Goal: Task Accomplishment & Management: Manage account settings

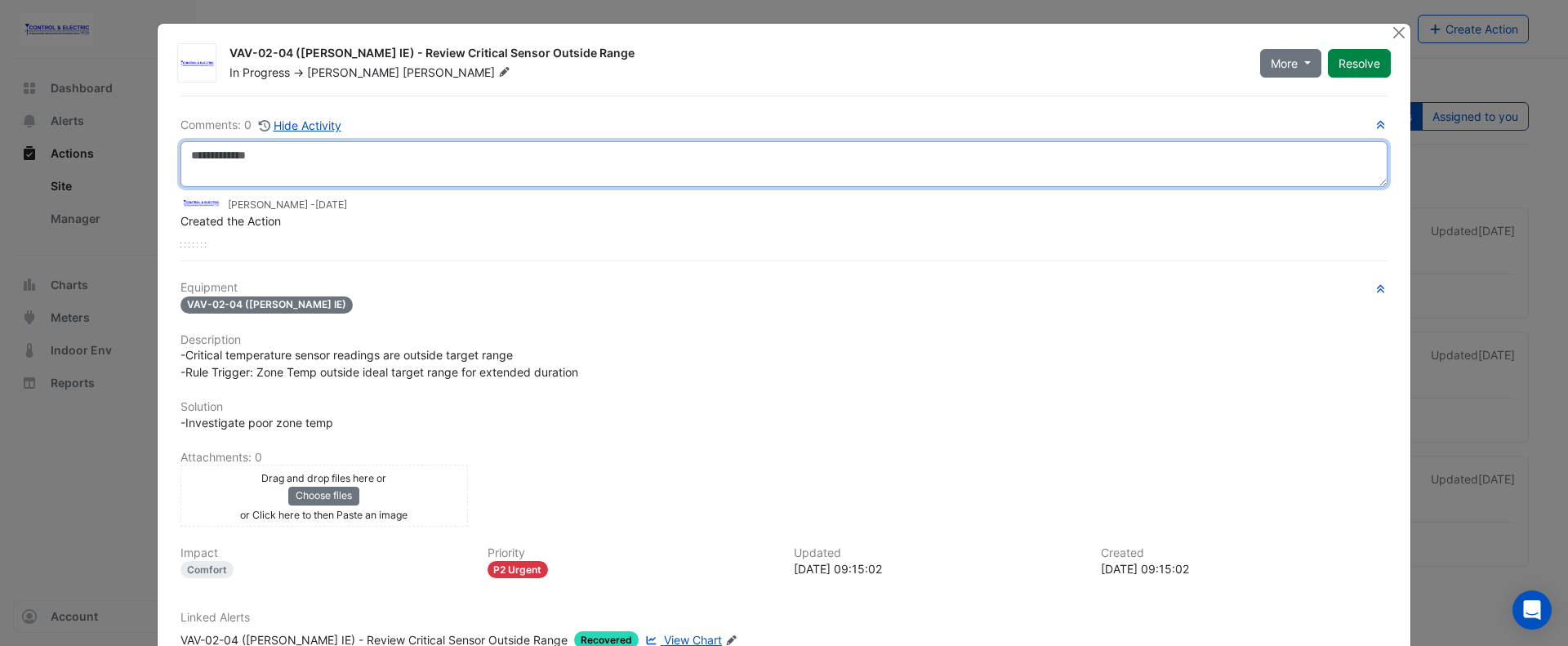
click at [425, 168] on textarea at bounding box center [784, 164] width 1207 height 46
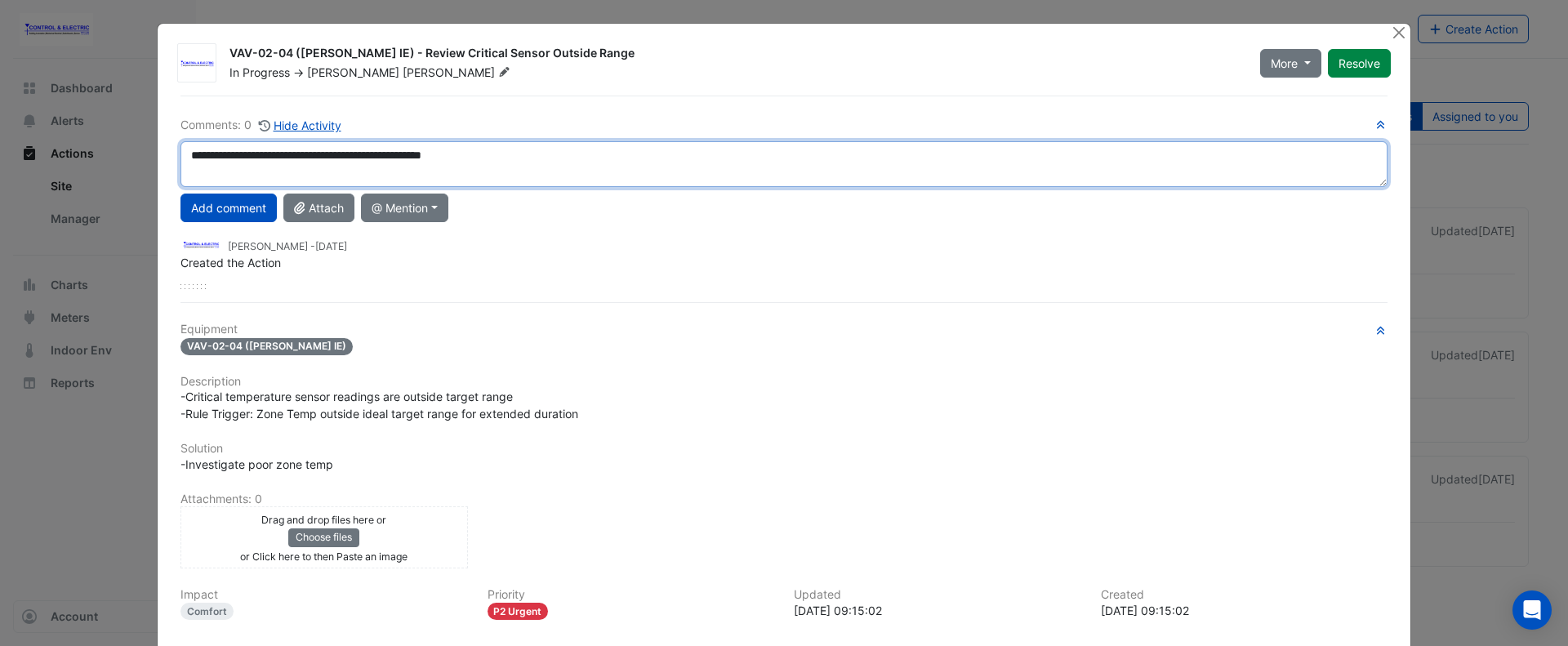
drag, startPoint x: 534, startPoint y: 154, endPoint x: 55, endPoint y: 173, distance: 479.4
click at [55, 173] on ngb-modal-window "VAV-02-04 (NABERS IE) - Review Critical Sensor Outside Range In Progress -> Luc…" at bounding box center [784, 323] width 1568 height 646
type textarea "**********"
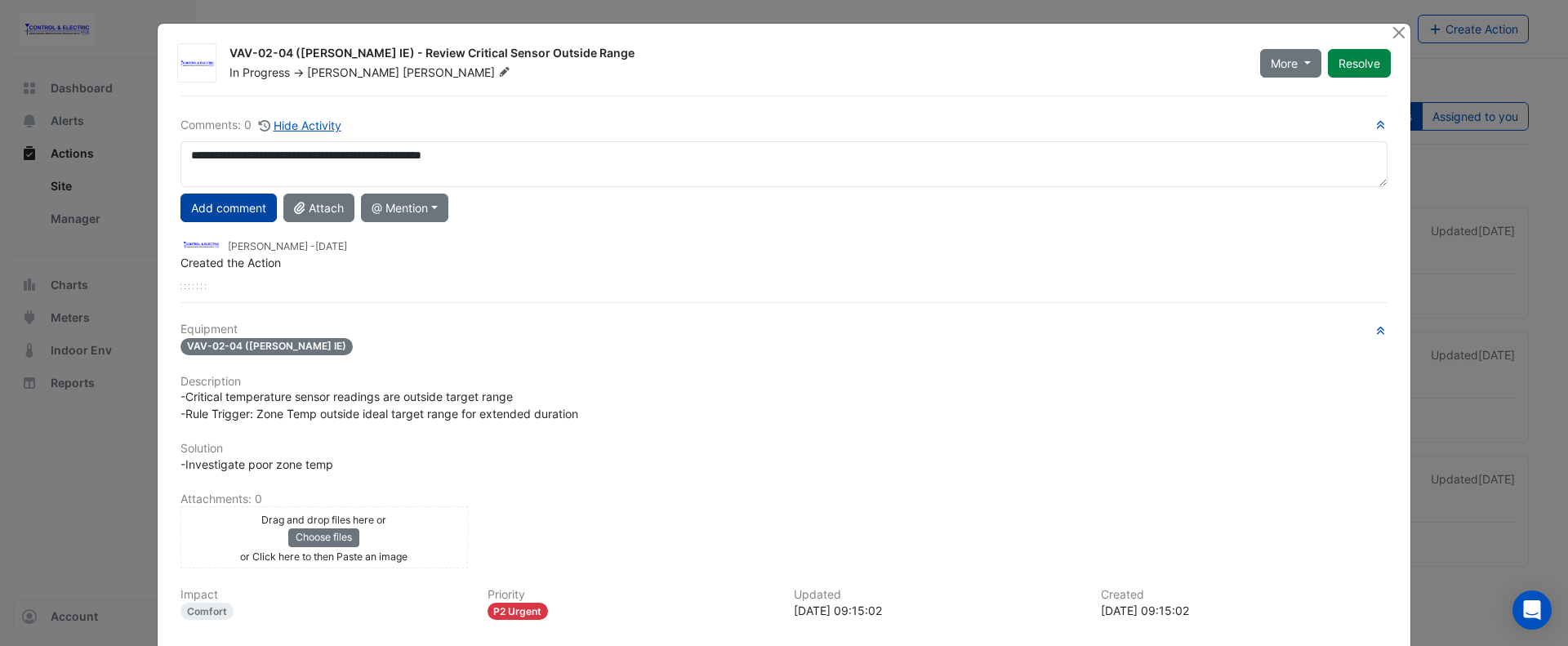
click at [211, 211] on button "Add comment" at bounding box center [228, 207] width 96 height 28
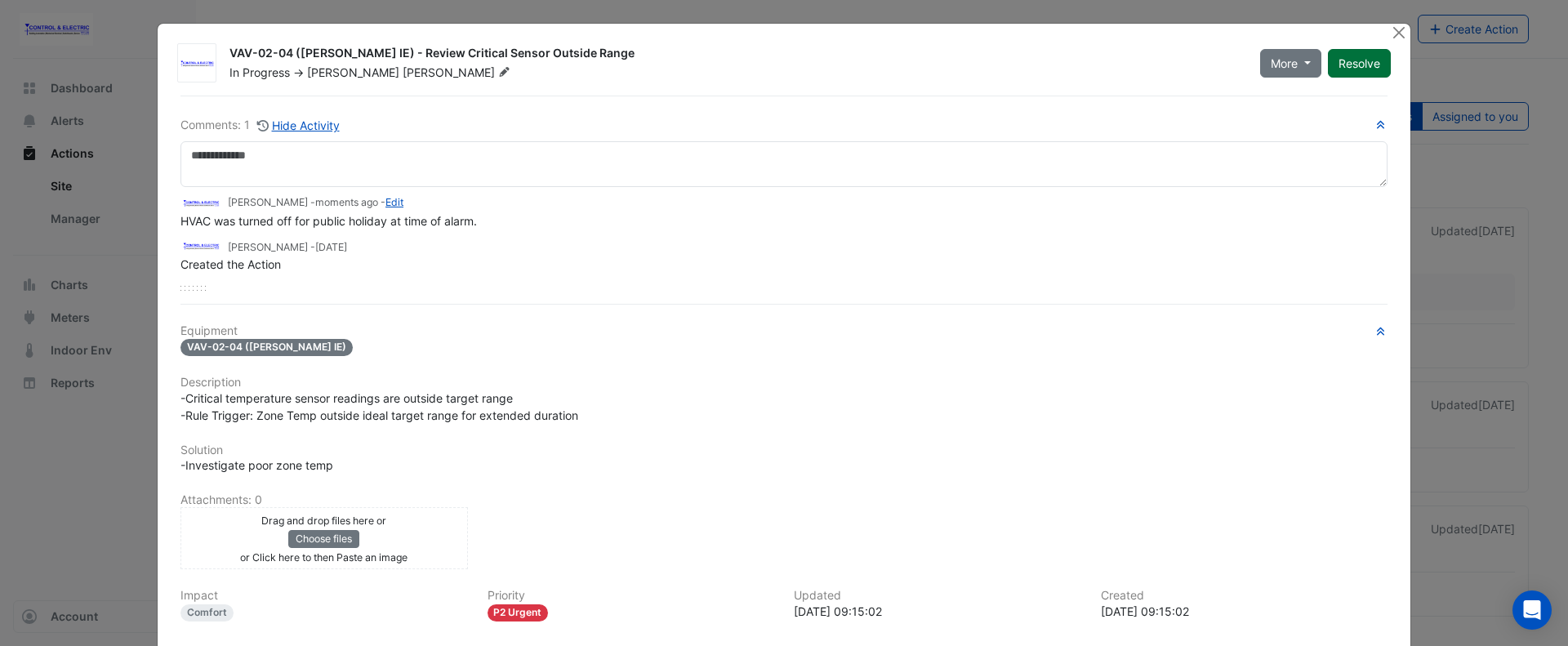
click at [1353, 60] on button "Resolve" at bounding box center [1359, 62] width 63 height 28
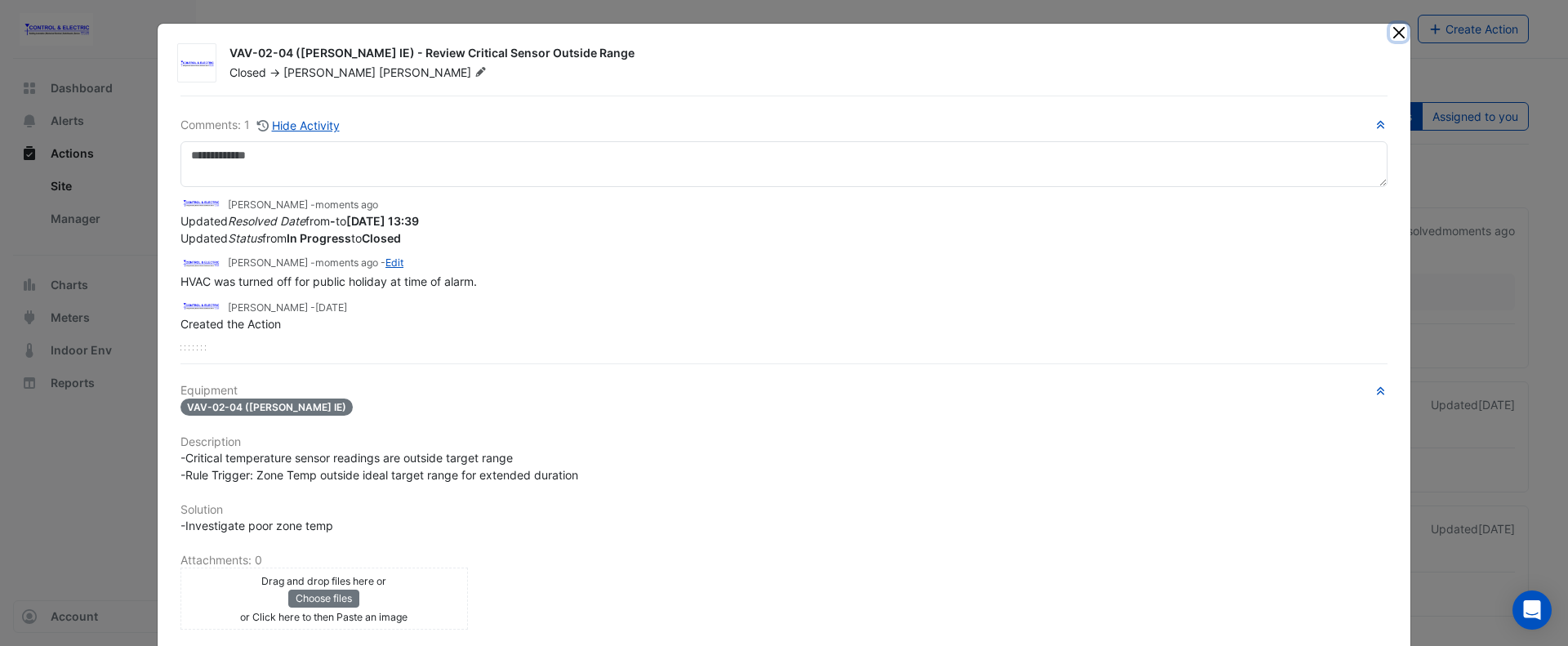
click at [1392, 37] on button "Close" at bounding box center [1398, 32] width 17 height 17
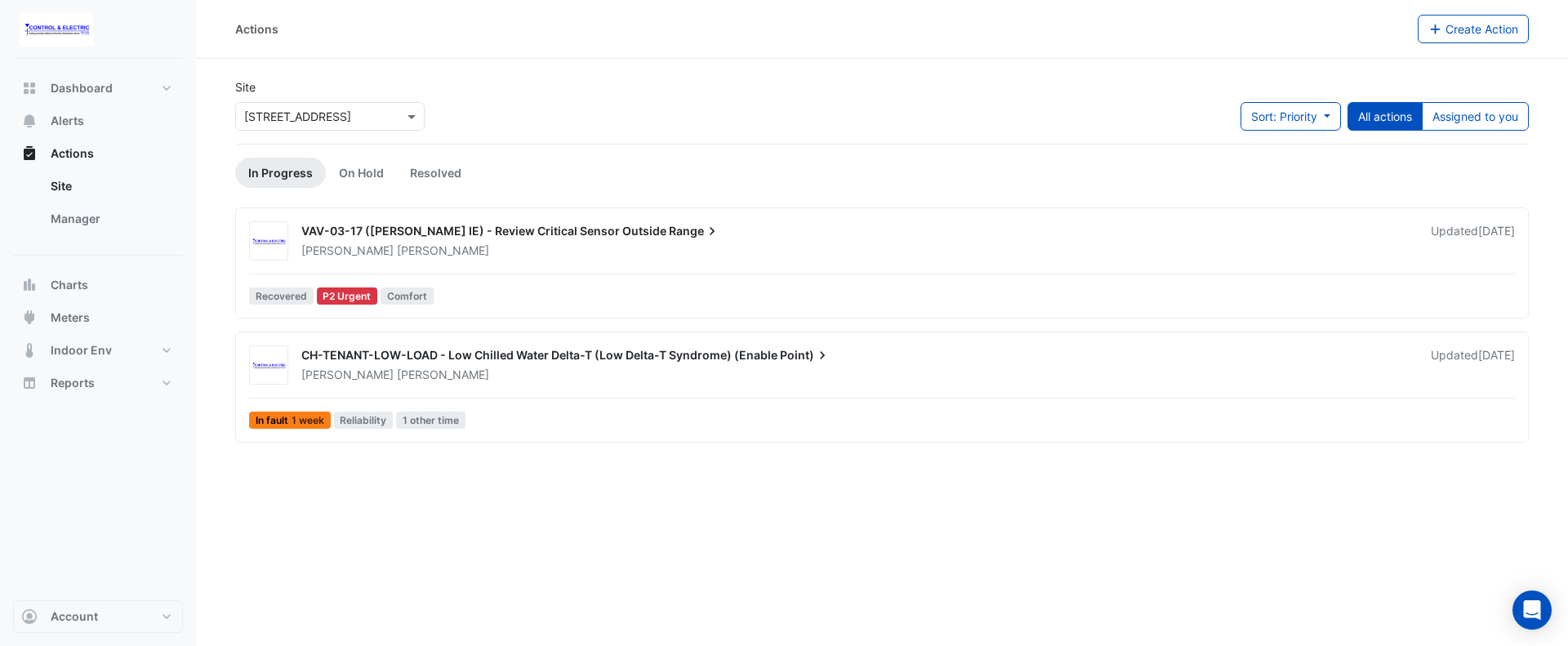
click at [626, 240] on div "VAV-03-17 (NABERS IE) - Review Critical Sensor Outside Range" at bounding box center [855, 232] width 1109 height 19
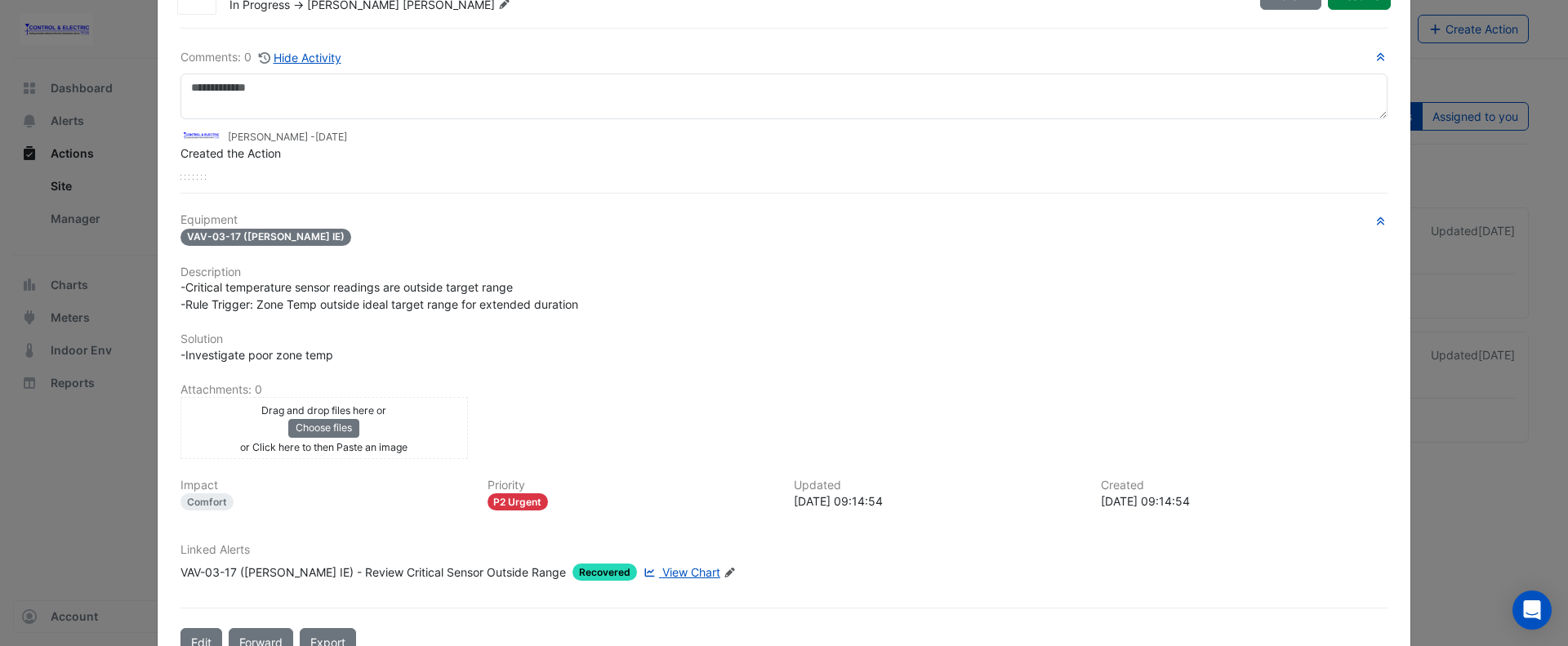
scroll to position [112, 0]
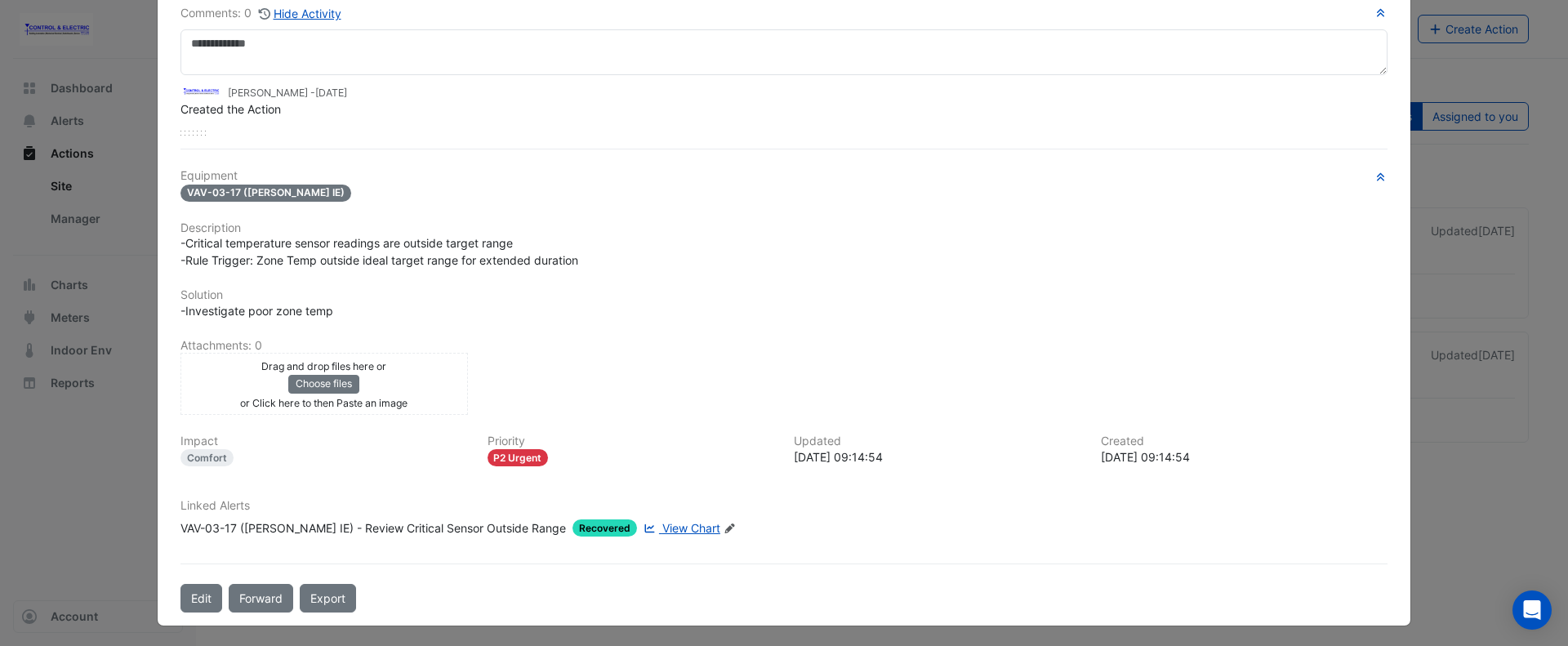
click at [662, 524] on span "View Chart" at bounding box center [691, 528] width 58 height 14
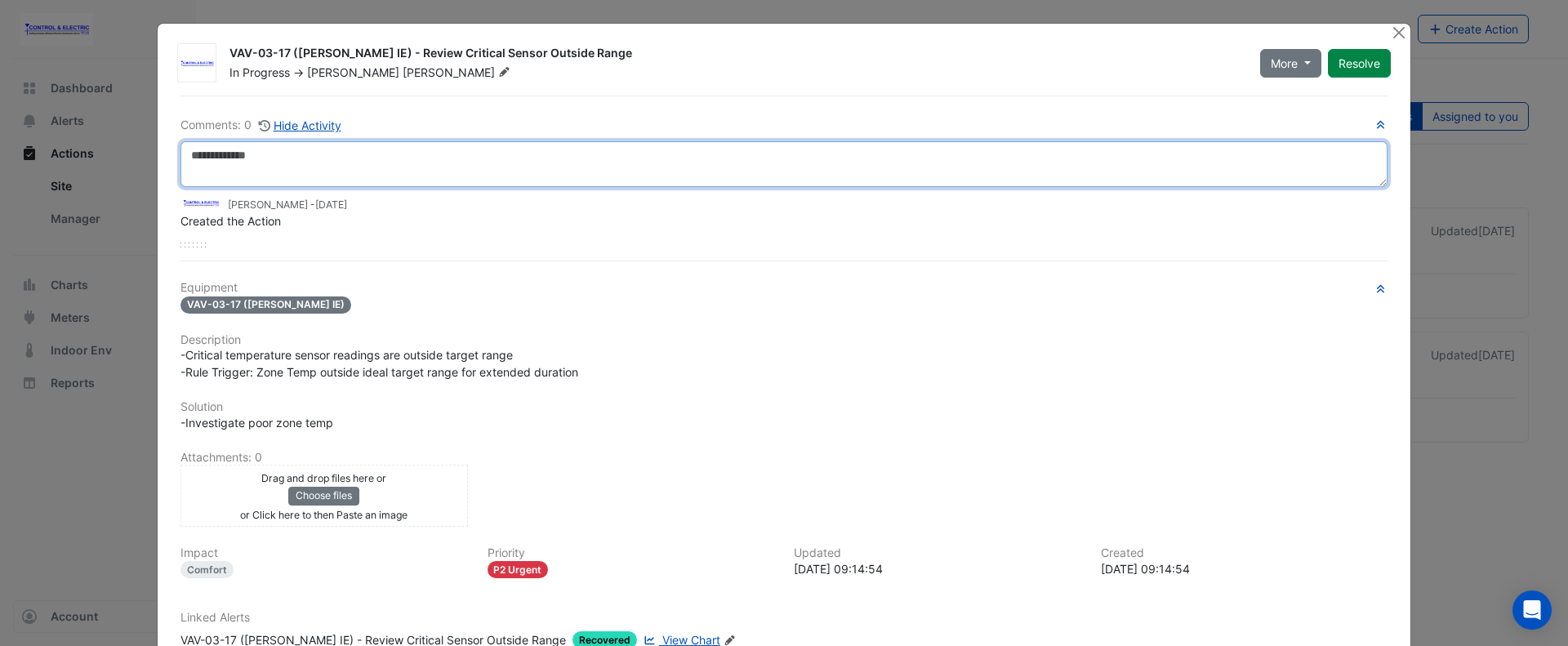
click at [506, 157] on textarea at bounding box center [784, 164] width 1207 height 46
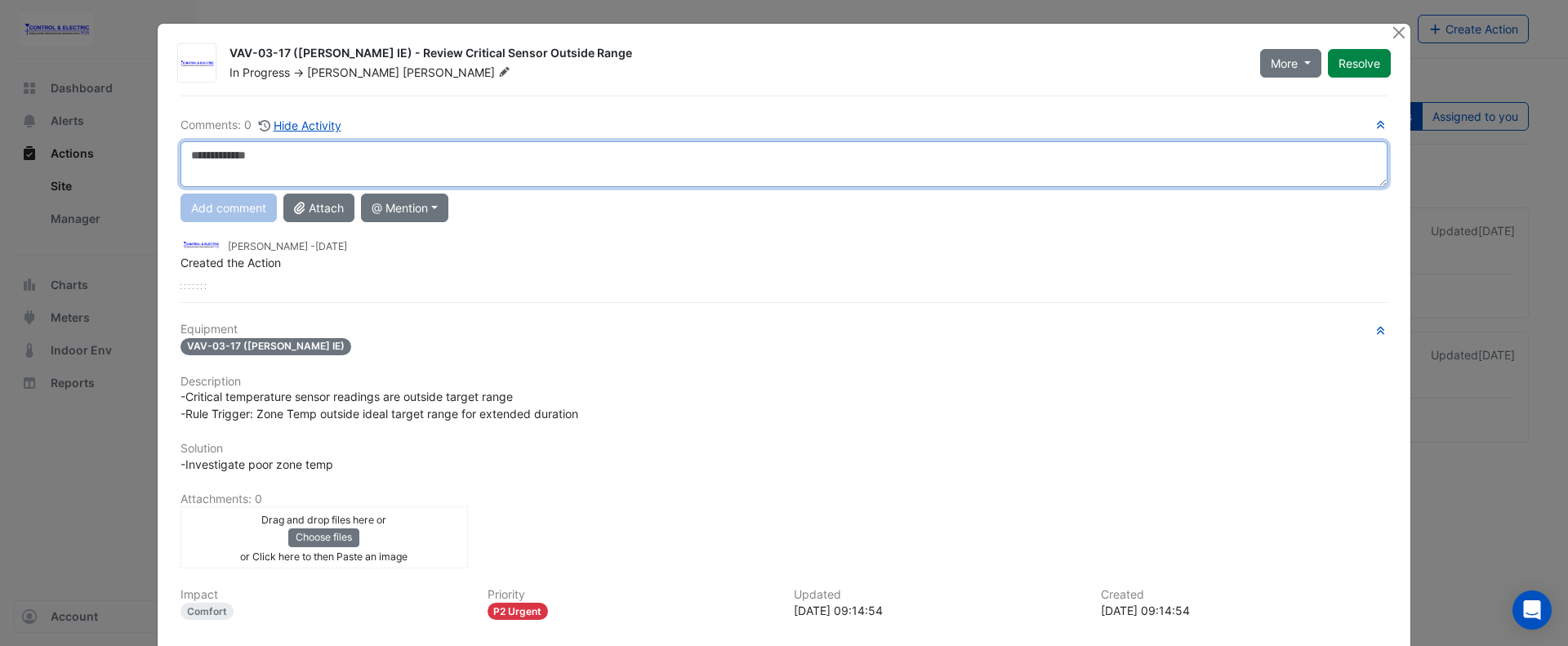
paste textarea "**********"
type textarea "**********"
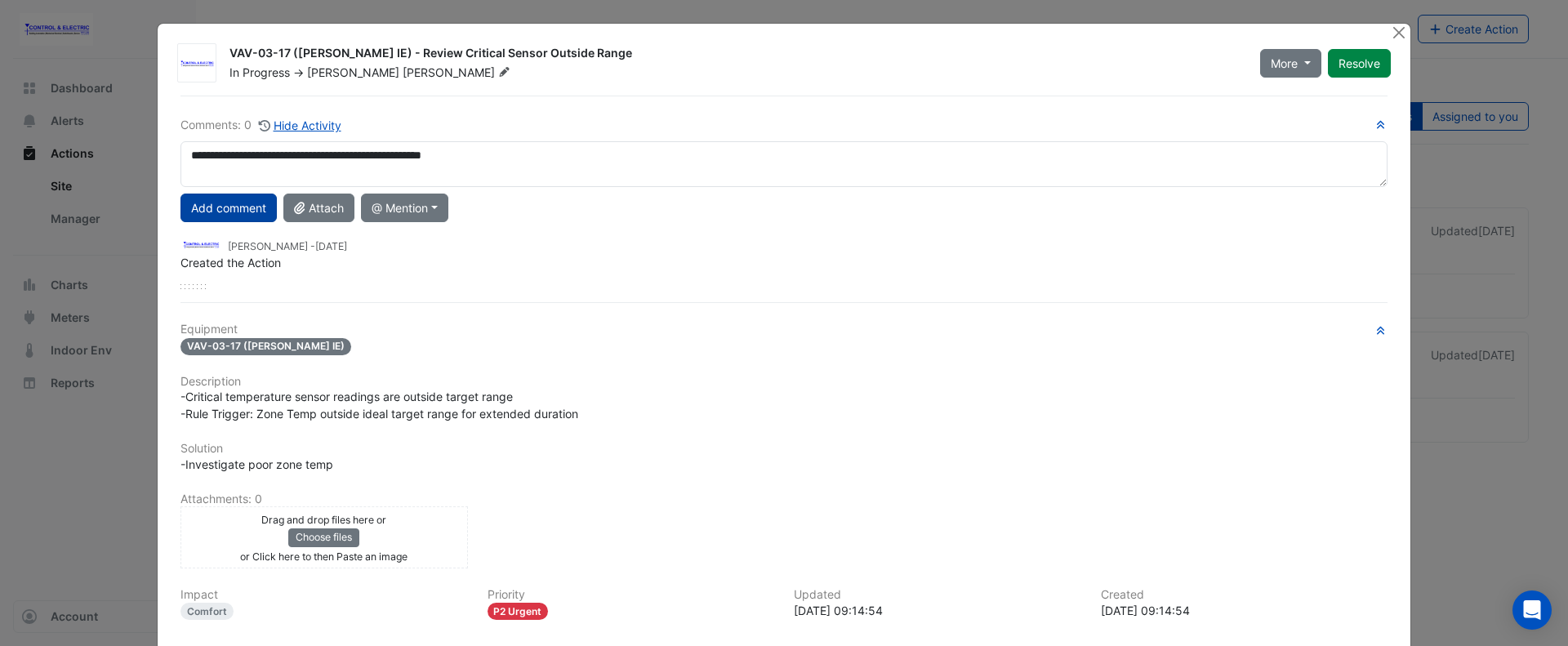
click at [213, 203] on button "Add comment" at bounding box center [228, 207] width 96 height 28
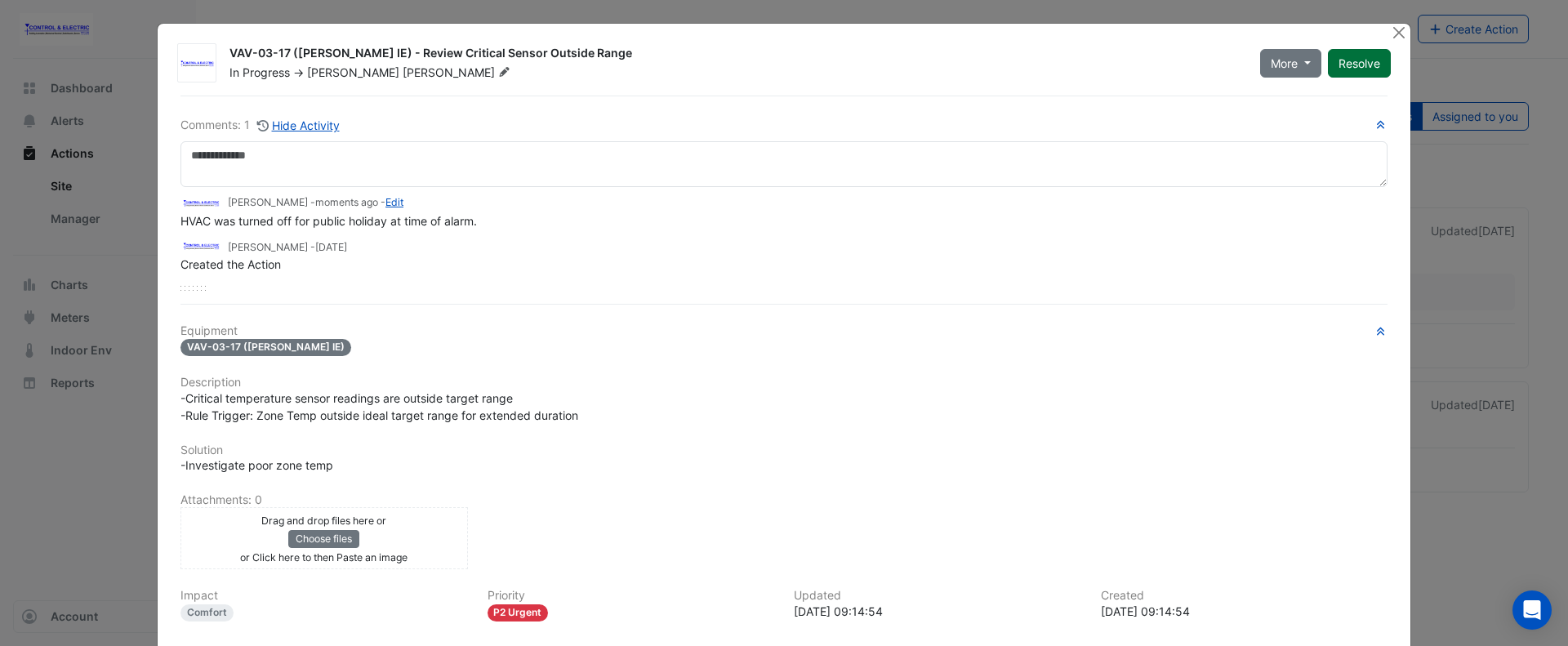
click at [1361, 50] on button "Resolve" at bounding box center [1359, 62] width 63 height 28
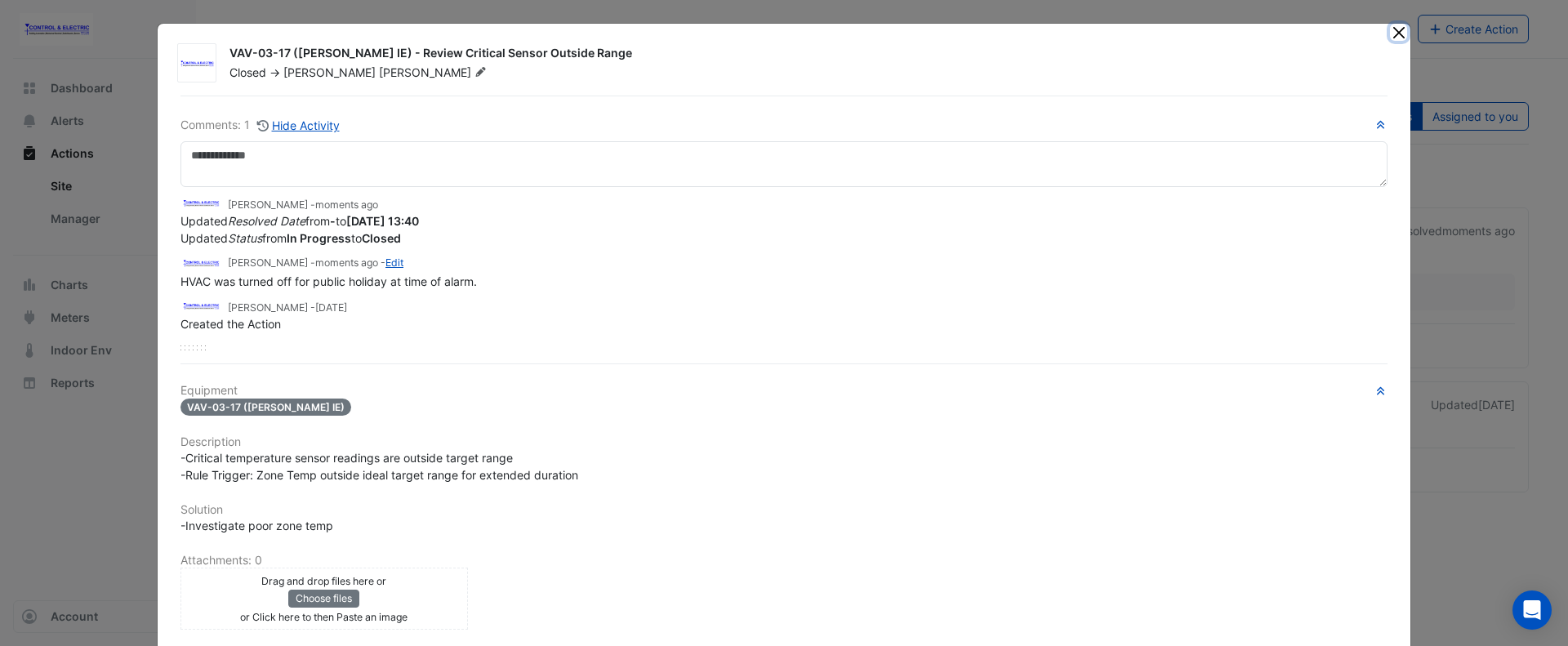
click at [1392, 38] on button "Close" at bounding box center [1398, 32] width 17 height 17
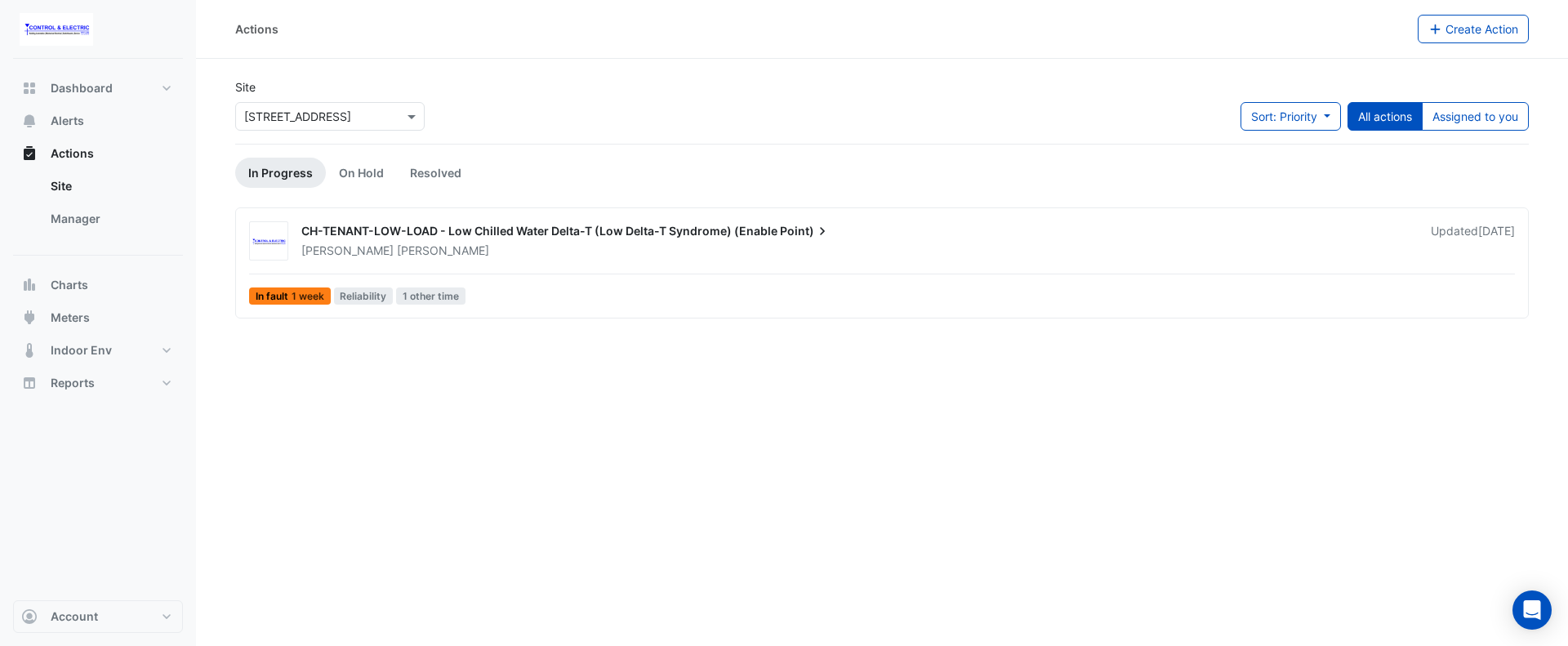
click at [615, 235] on span "CH-TENANT-LOW-LOAD - Low Chilled Water Delta-T (Low Delta-T Syndrome) (Enable" at bounding box center [539, 230] width 476 height 14
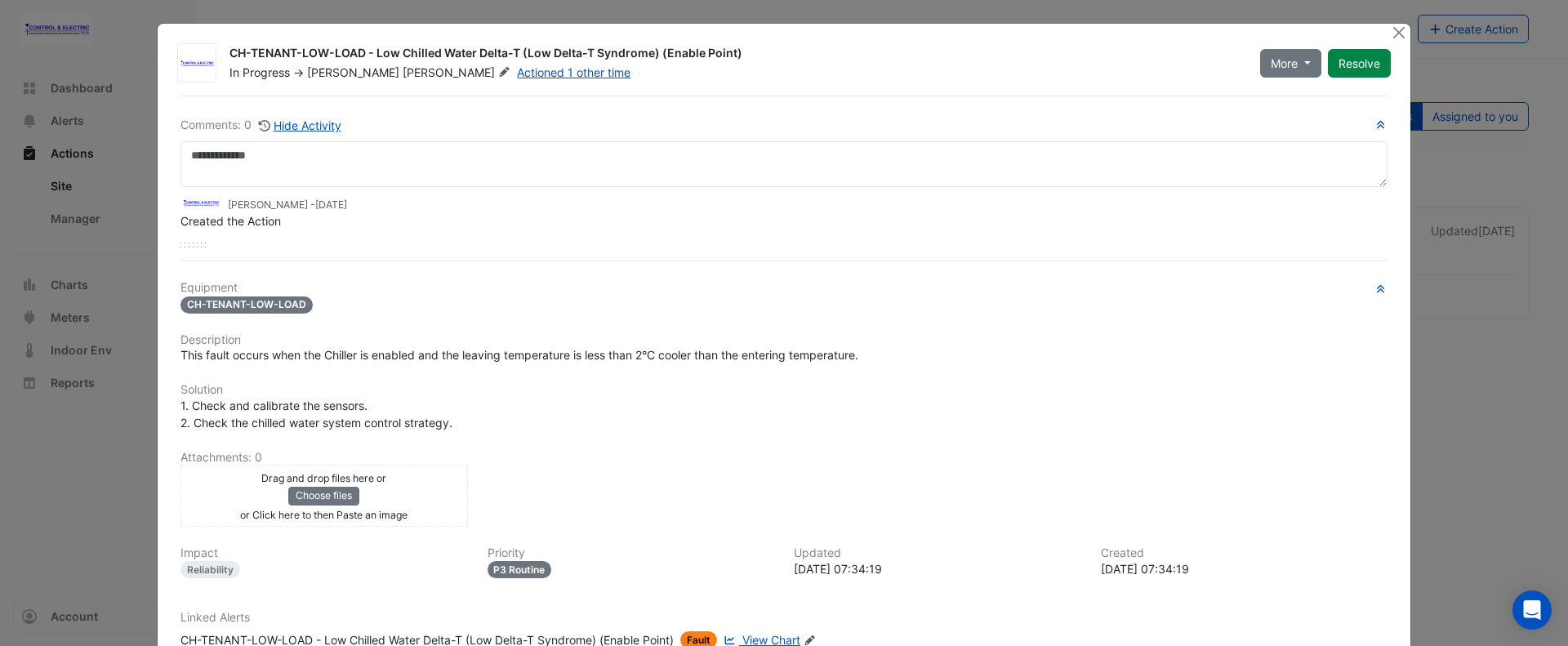
scroll to position [112, 0]
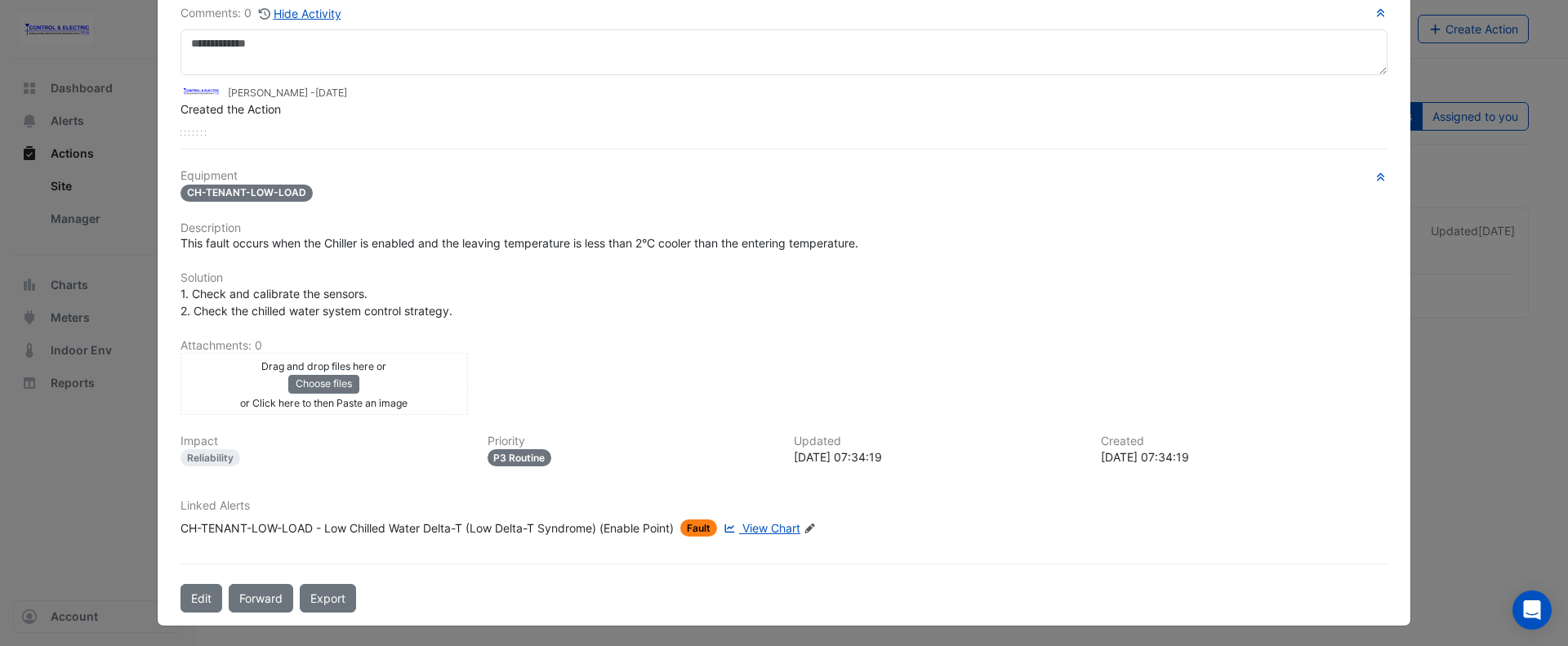
click at [763, 524] on span "View Chart" at bounding box center [771, 528] width 58 height 14
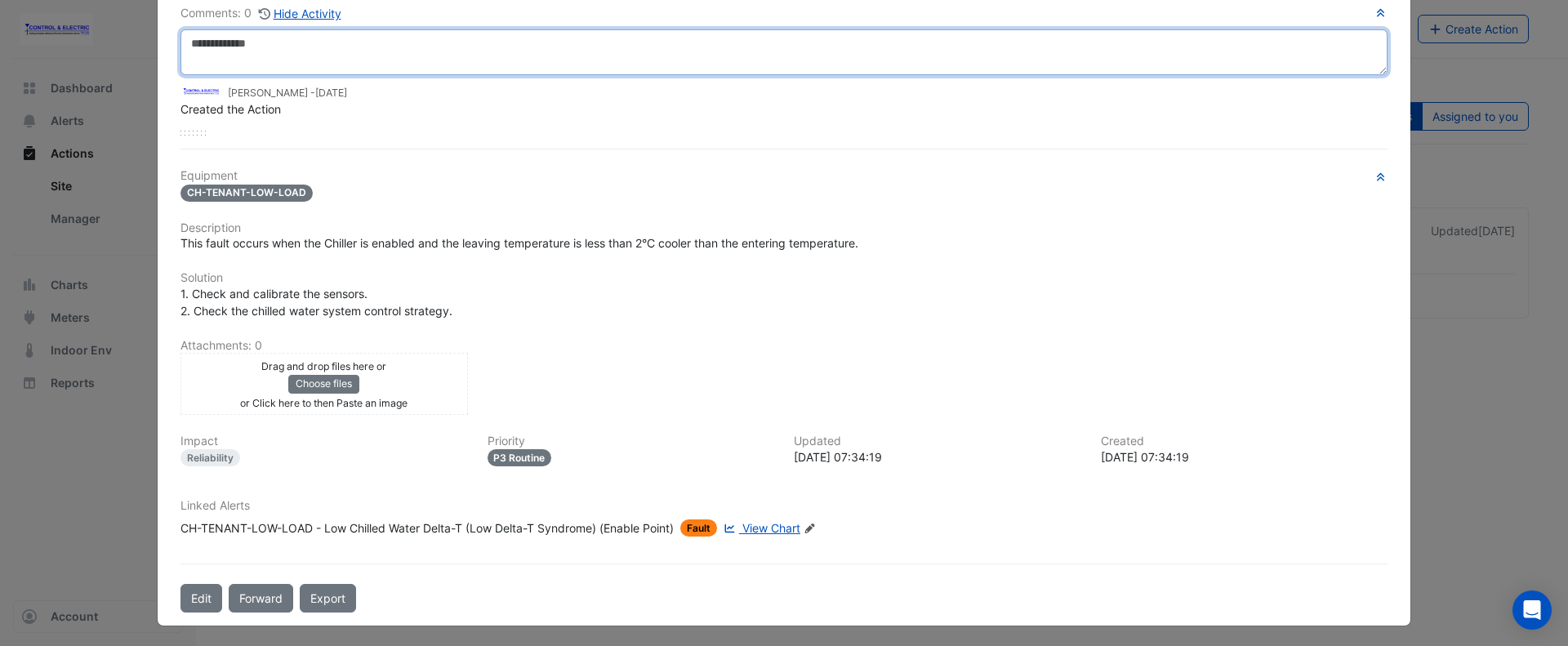
click at [406, 68] on textarea at bounding box center [784, 52] width 1207 height 46
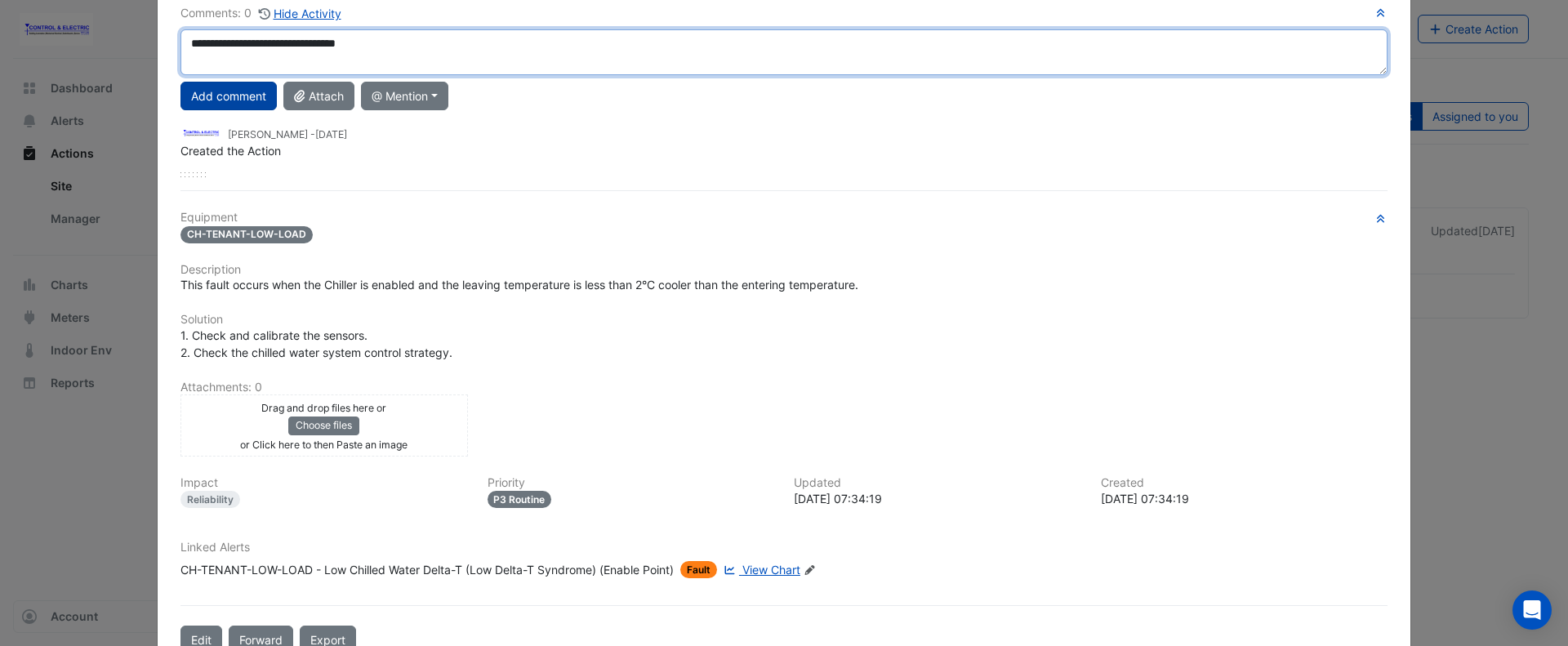
type textarea "**********"
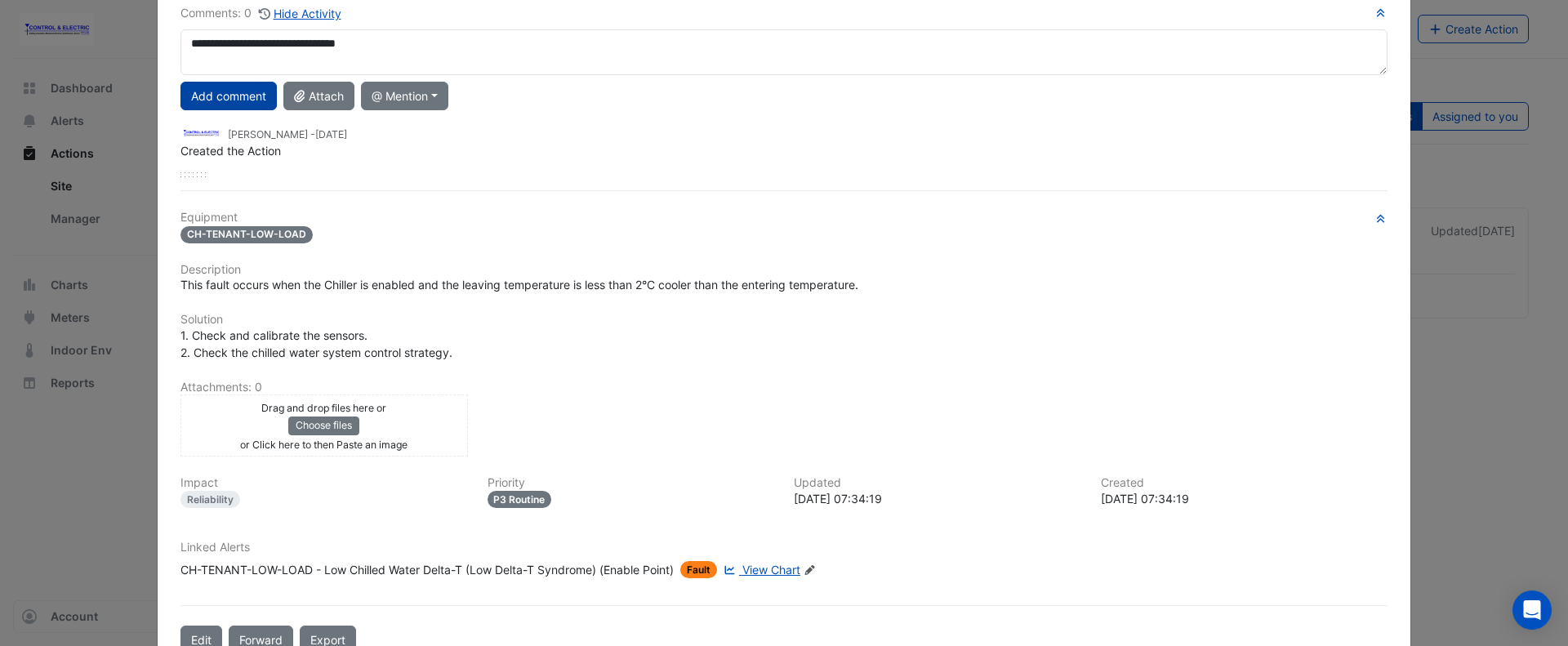
click at [206, 93] on button "Add comment" at bounding box center [228, 95] width 96 height 28
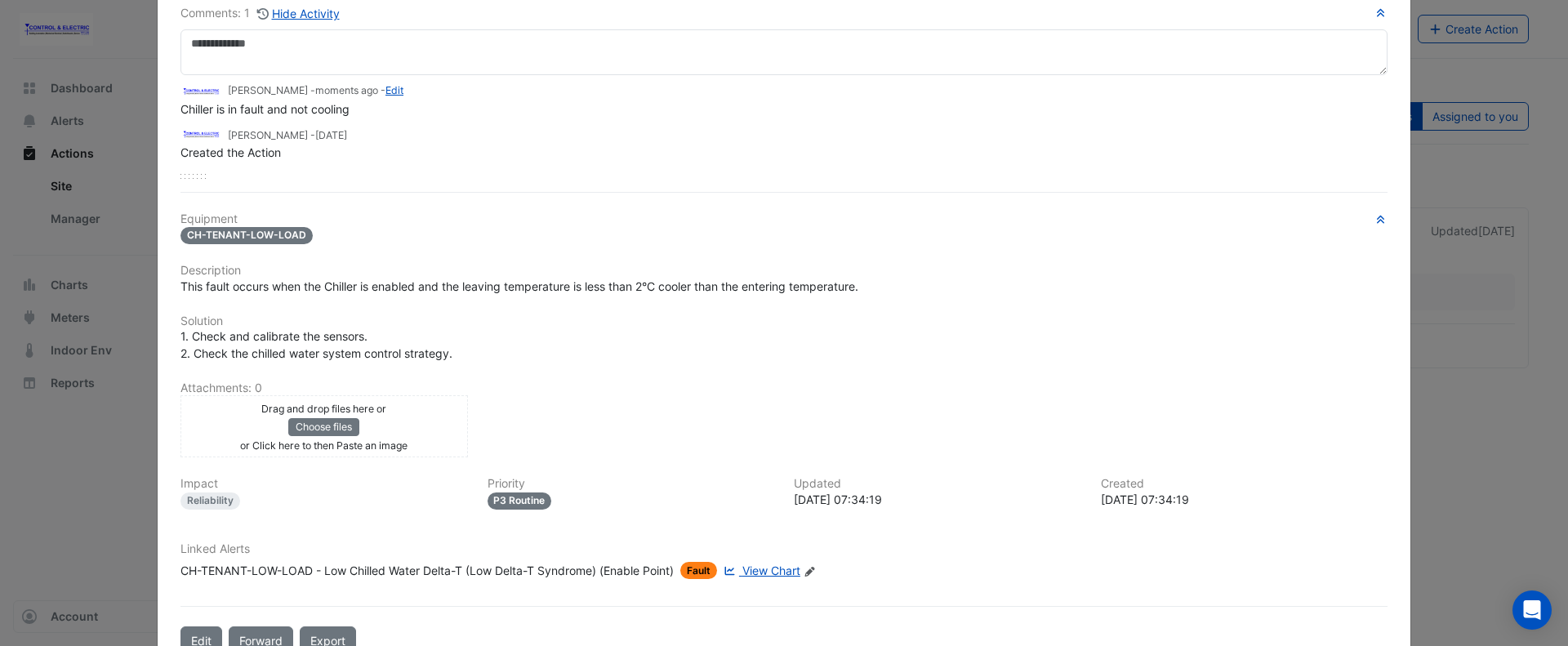
scroll to position [0, 0]
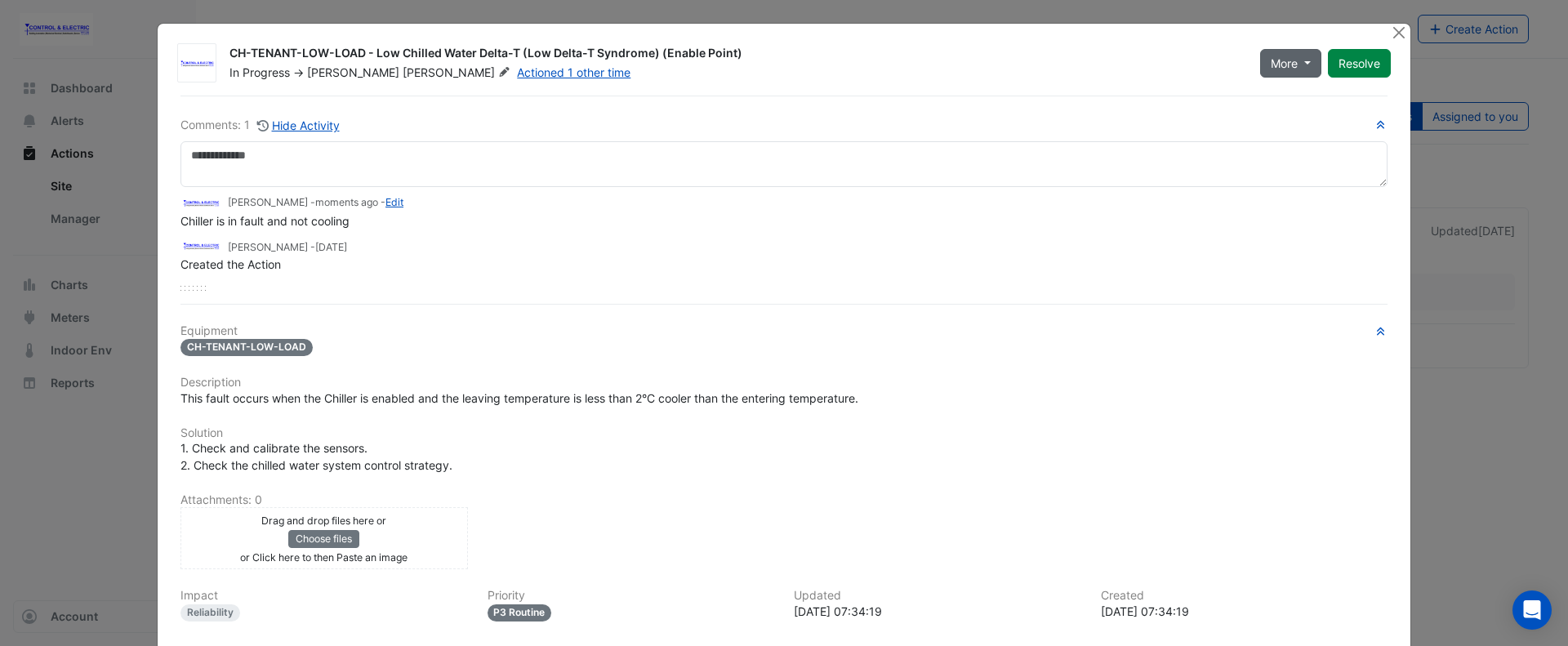
click at [1291, 66] on button "More" at bounding box center [1290, 62] width 61 height 28
click at [1313, 100] on button "On Hold" at bounding box center [1318, 98] width 129 height 24
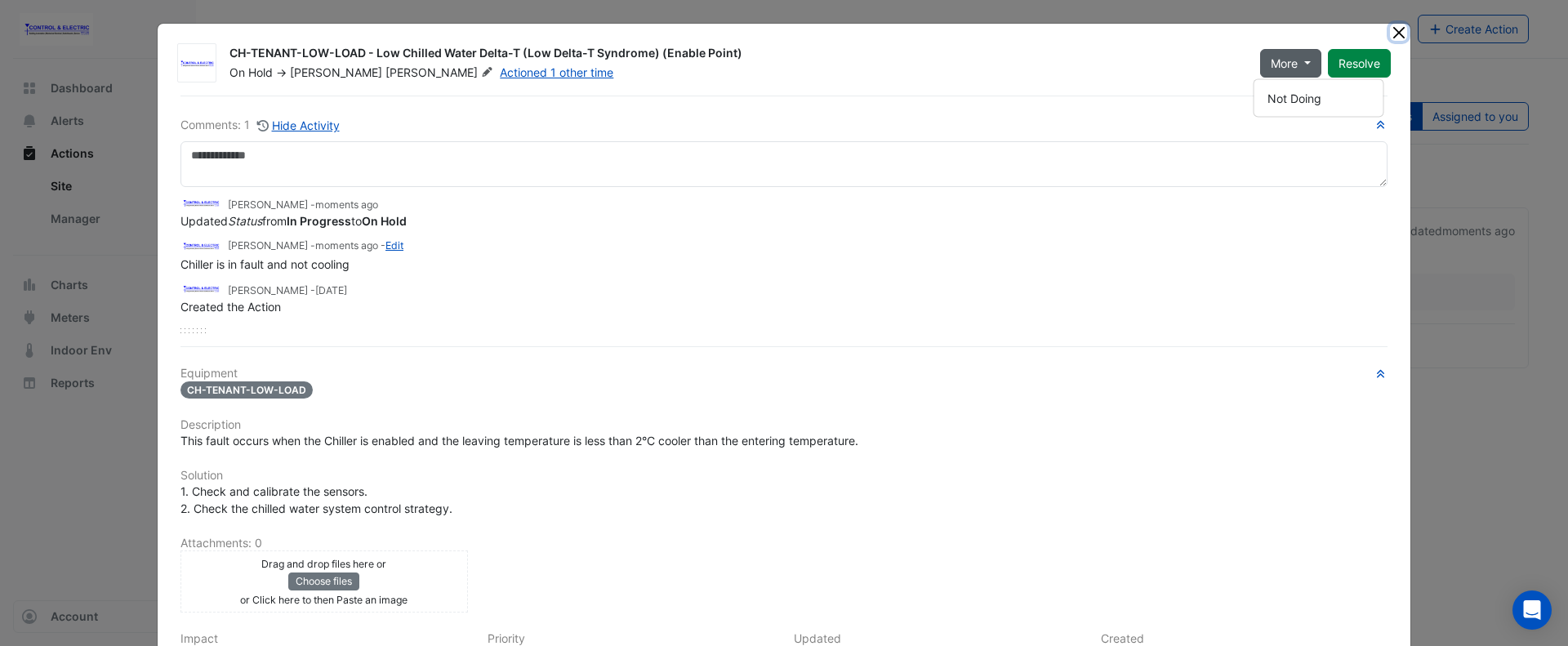
click at [1390, 34] on button "Close" at bounding box center [1398, 32] width 17 height 17
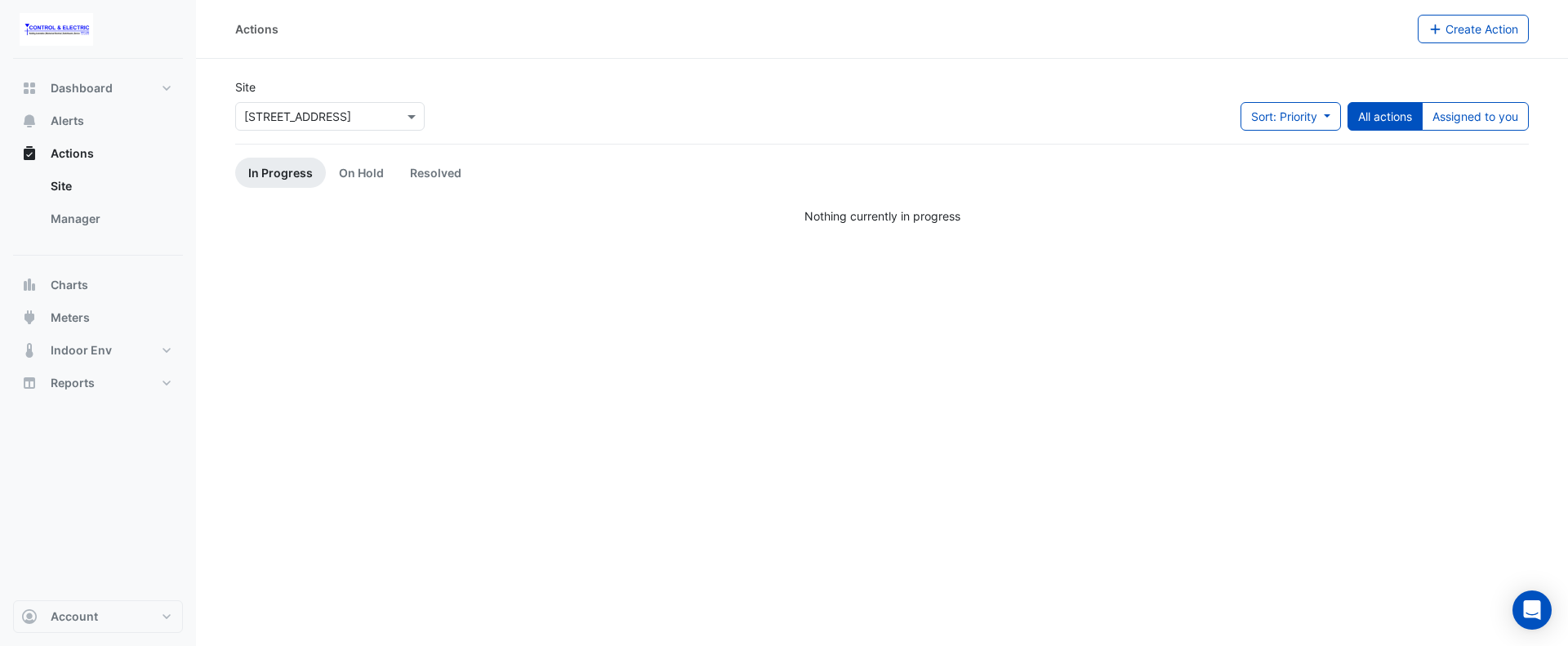
click at [382, 125] on div "× 44 Sydney Avenue" at bounding box center [329, 116] width 189 height 28
click at [337, 147] on span "[STREET_ADDRESS]" at bounding box center [302, 151] width 107 height 14
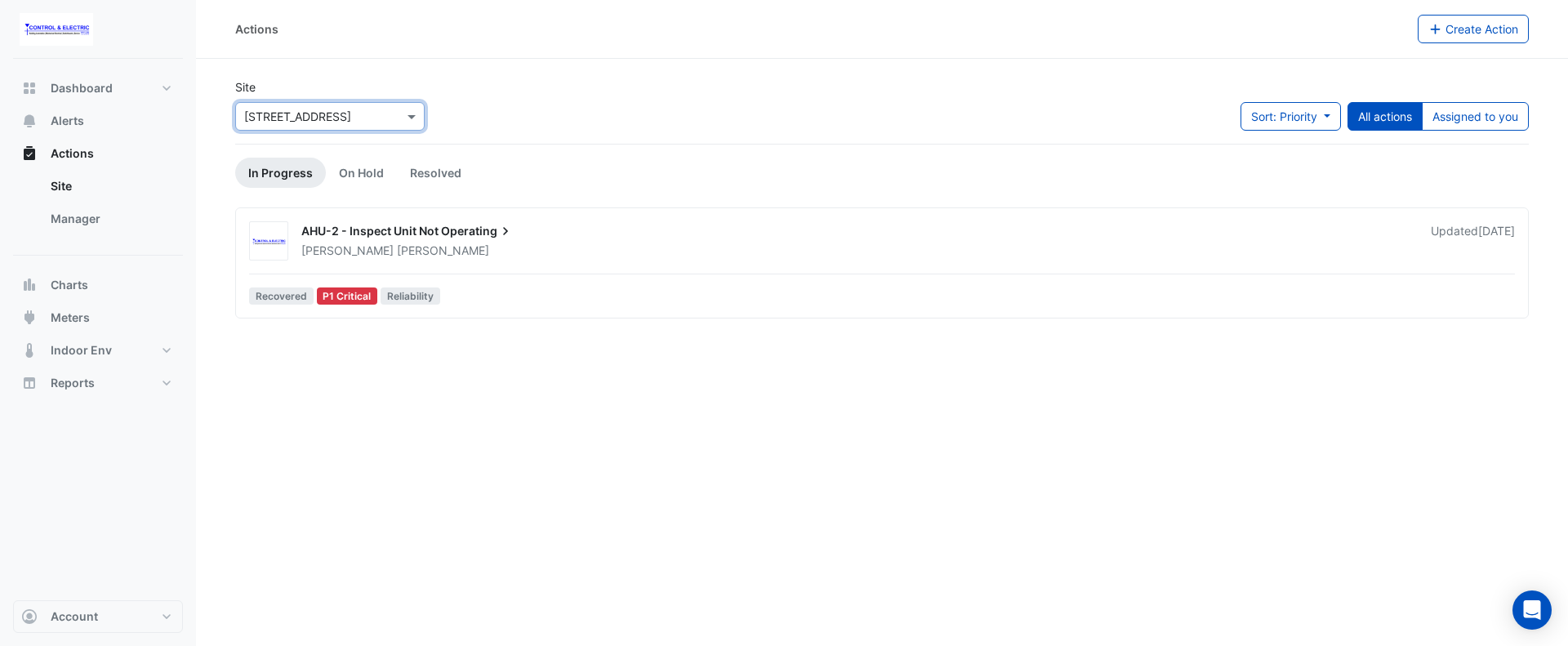
click at [380, 228] on span "AHU-2 - Inspect Unit Not" at bounding box center [369, 230] width 137 height 14
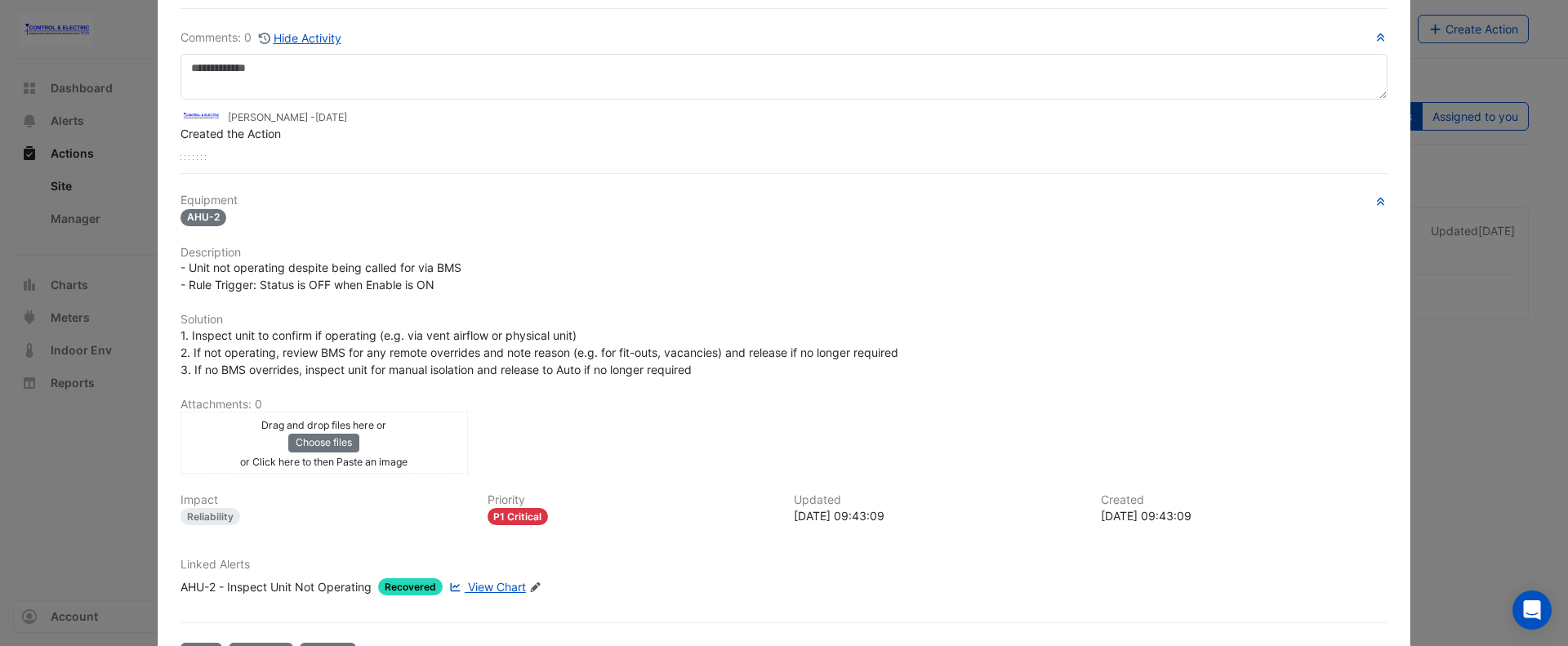
scroll to position [146, 0]
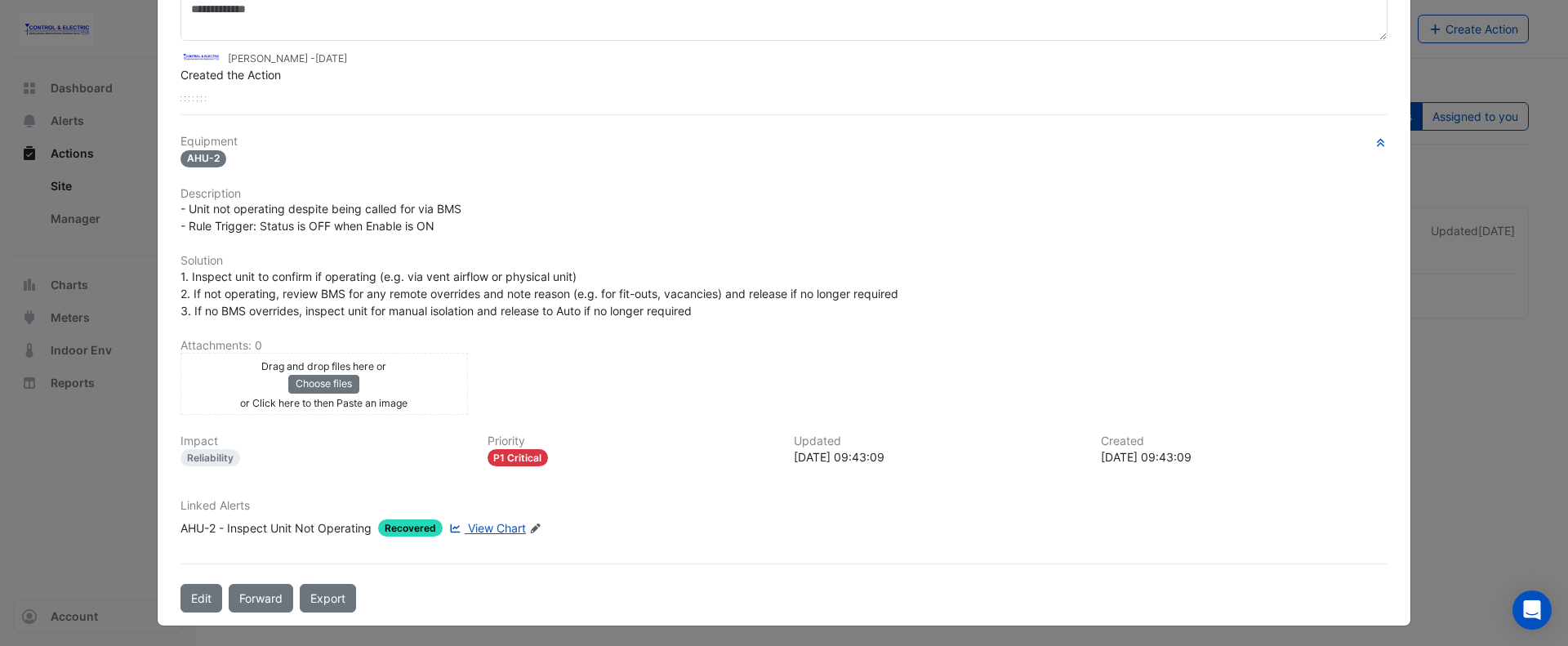
click at [489, 526] on span "View Chart" at bounding box center [496, 528] width 58 height 14
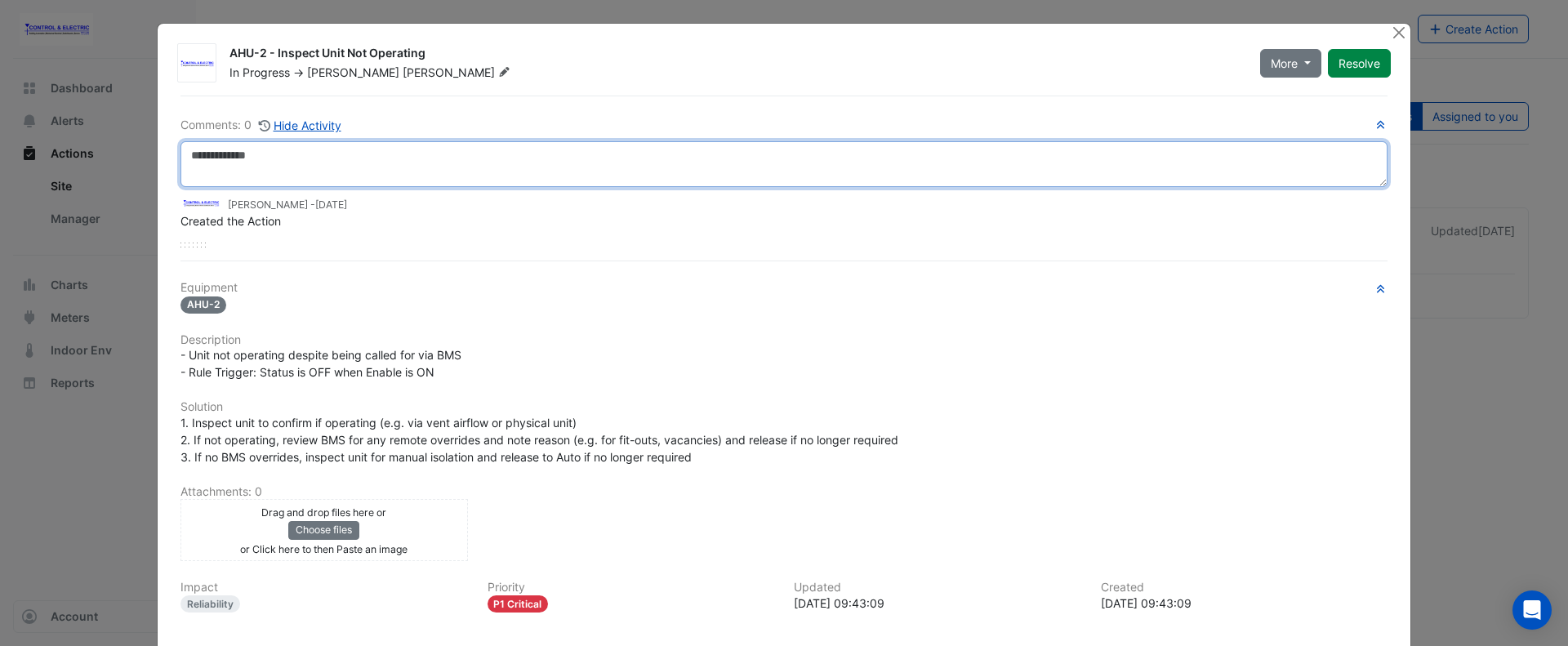
click at [378, 162] on textarea at bounding box center [784, 164] width 1207 height 46
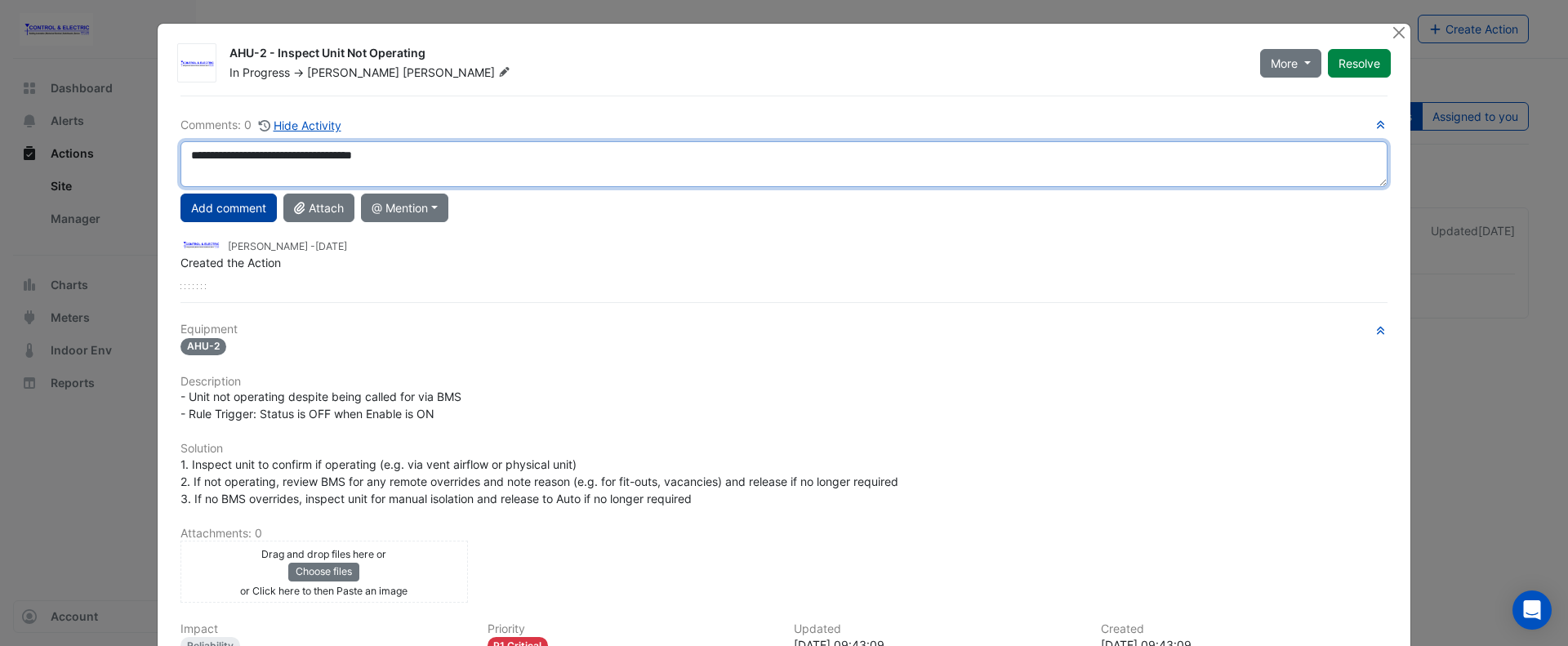
type textarea "**********"
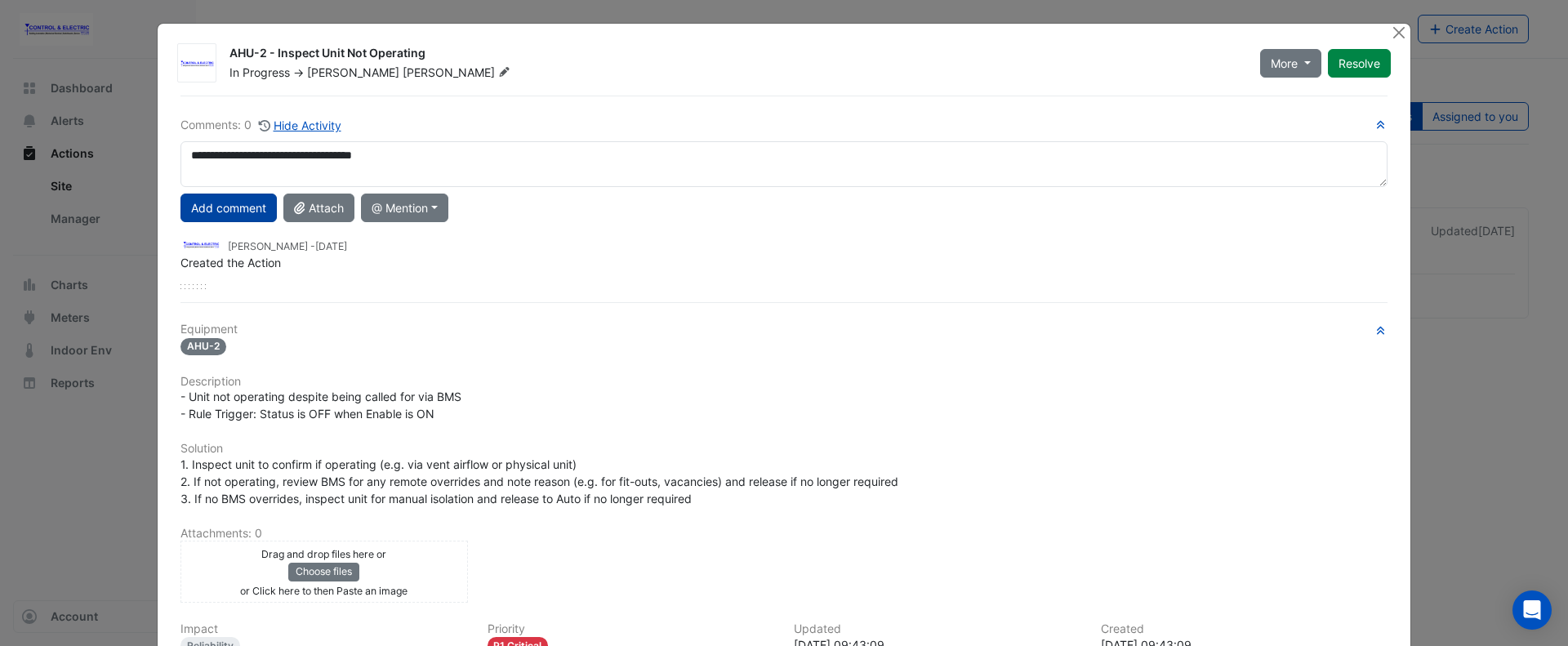
click at [256, 201] on button "Add comment" at bounding box center [228, 207] width 96 height 28
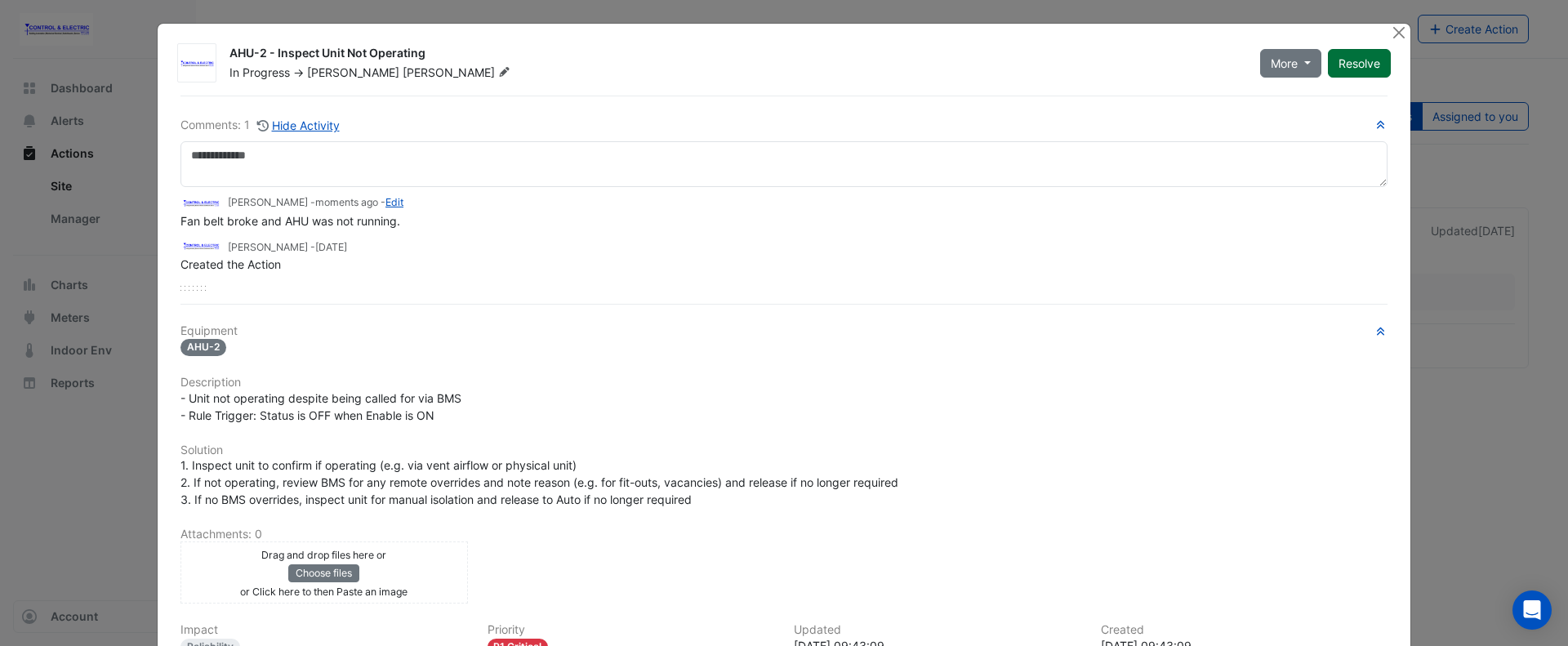
click at [1368, 58] on button "Resolve" at bounding box center [1359, 62] width 63 height 28
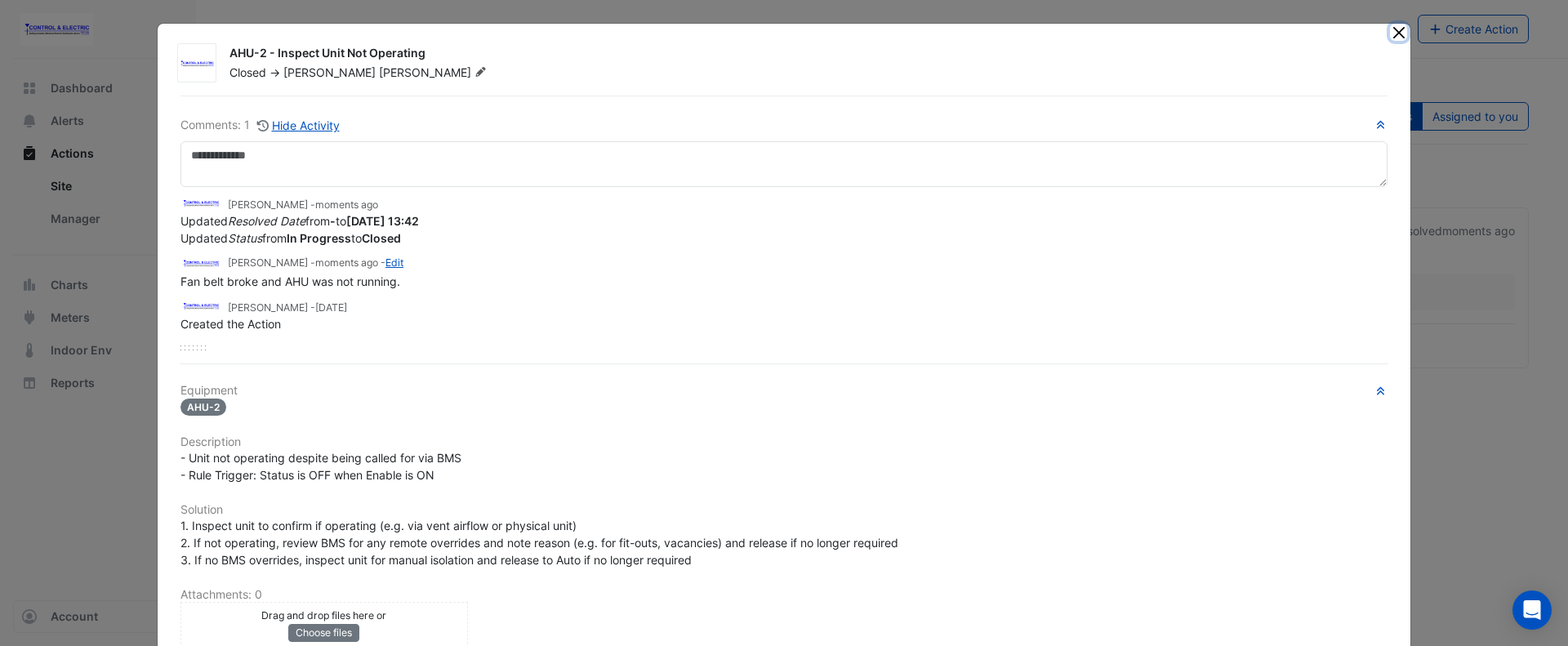
click at [1393, 34] on button "Close" at bounding box center [1398, 32] width 17 height 17
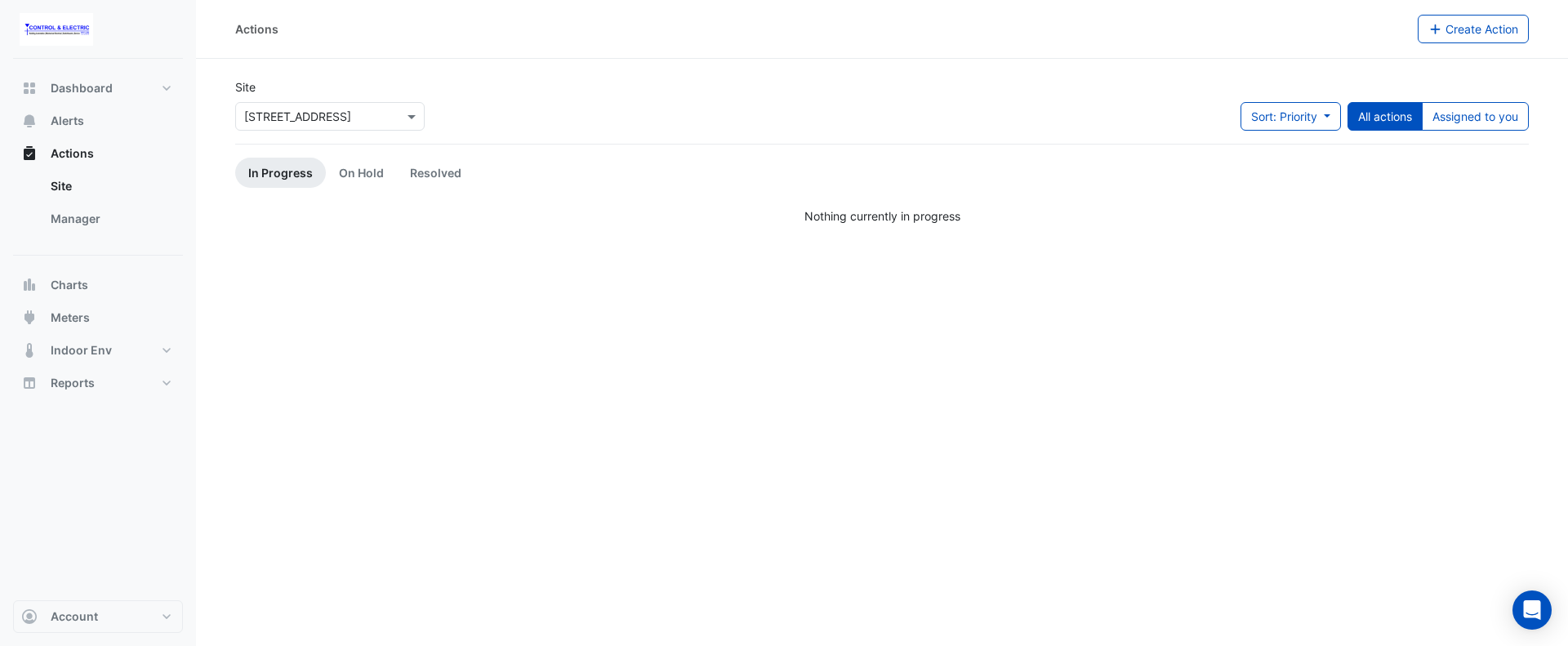
click at [338, 359] on div "Actions Create Action Site × 16-18 Mort Street Sort: Priority Priority Updated …" at bounding box center [882, 323] width 1372 height 646
click at [122, 123] on button "Alerts" at bounding box center [97, 121] width 170 height 33
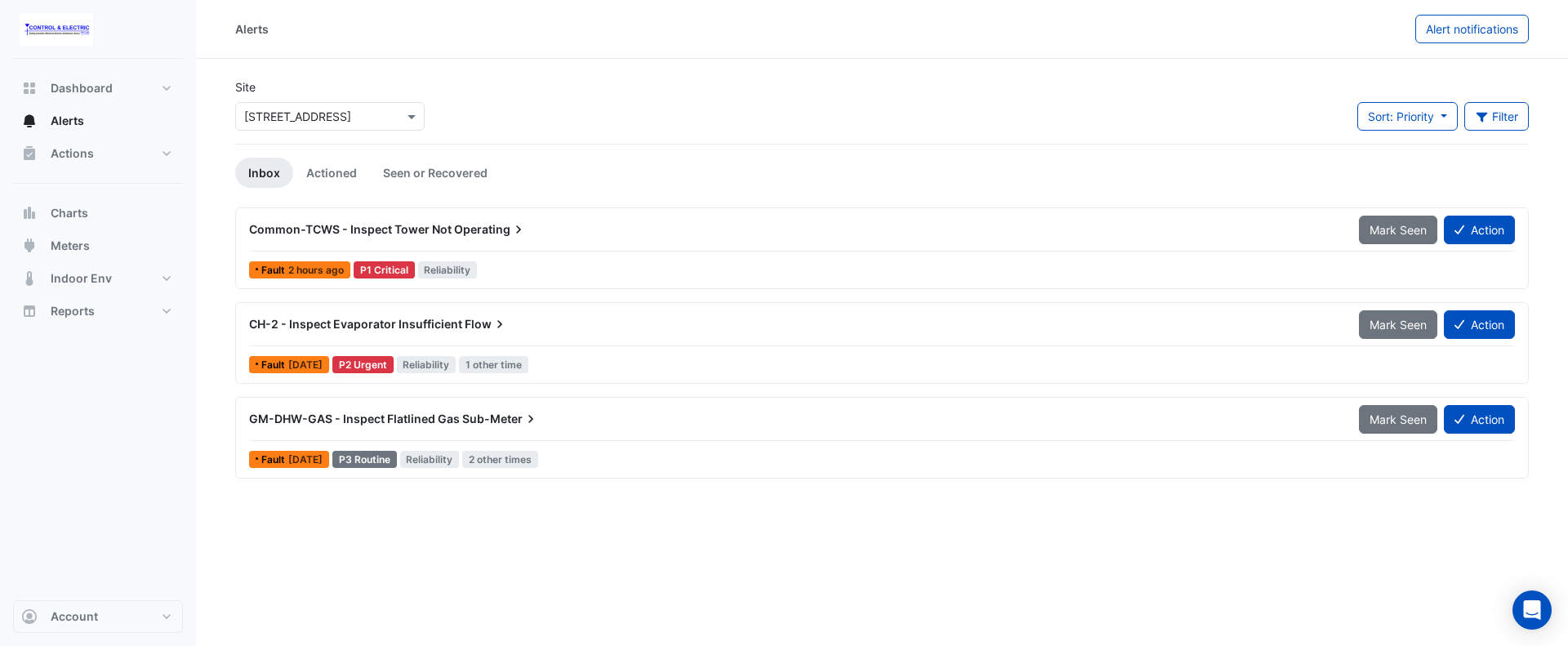
click at [755, 426] on div "GM-DHW-GAS - Inspect Flatlined Gas Sub-Meter" at bounding box center [794, 419] width 1090 height 17
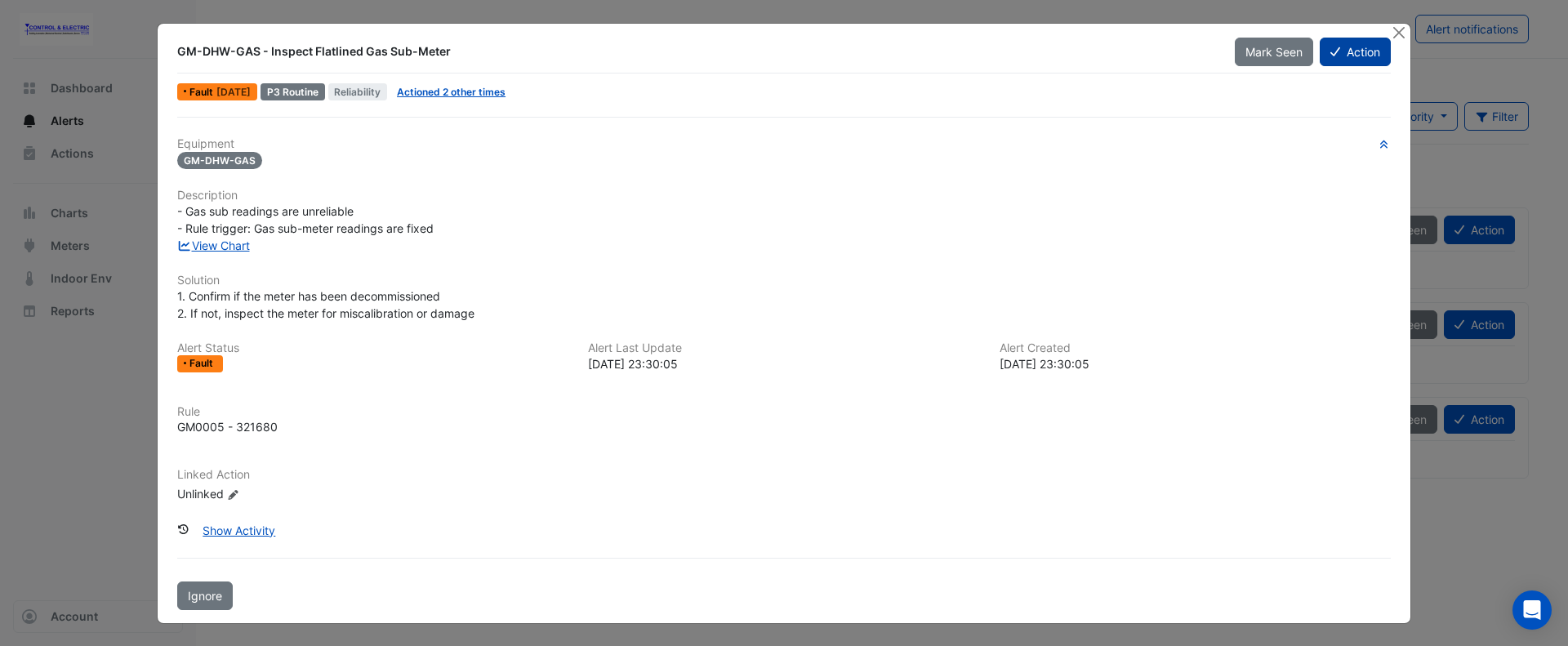
click at [1337, 50] on icon at bounding box center [1335, 51] width 10 height 11
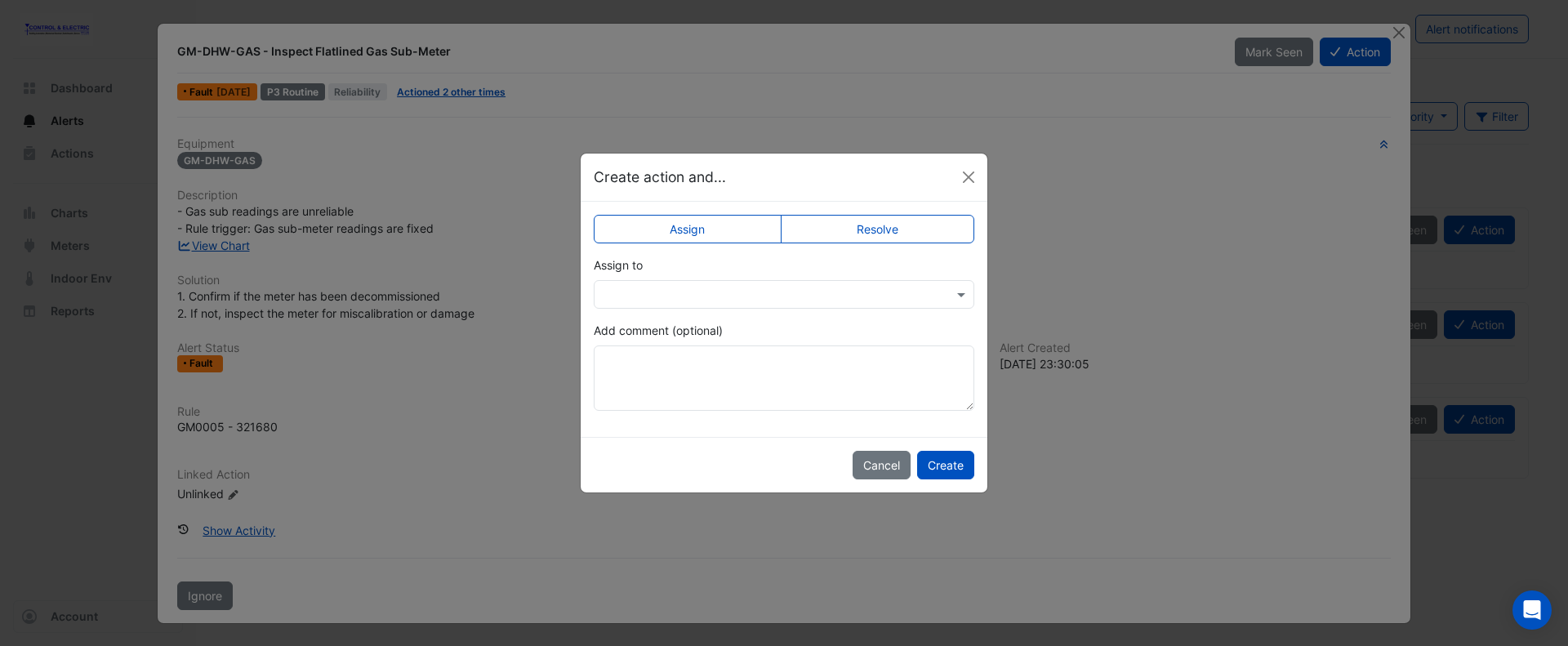
click at [784, 282] on div at bounding box center [784, 294] width 381 height 28
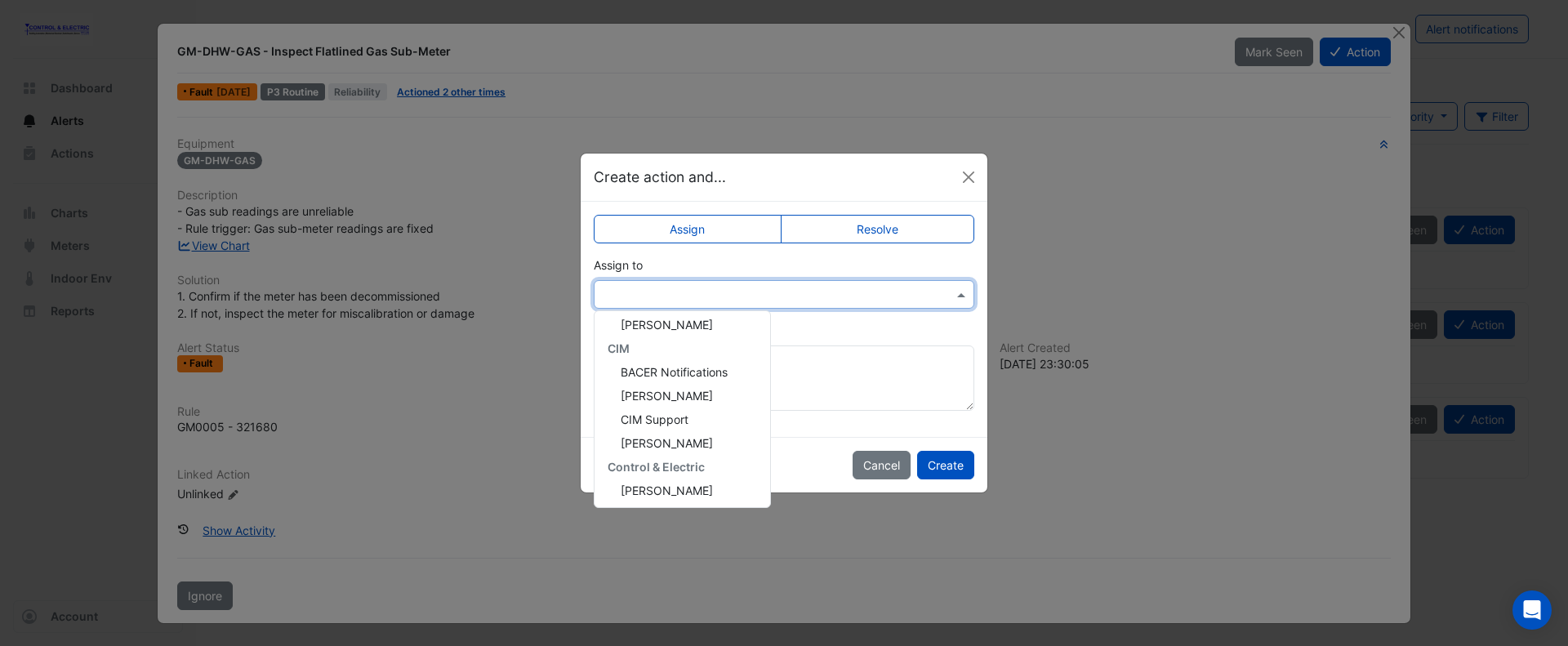
scroll to position [173, 0]
click at [662, 490] on span "Lucas Baker" at bounding box center [666, 488] width 93 height 14
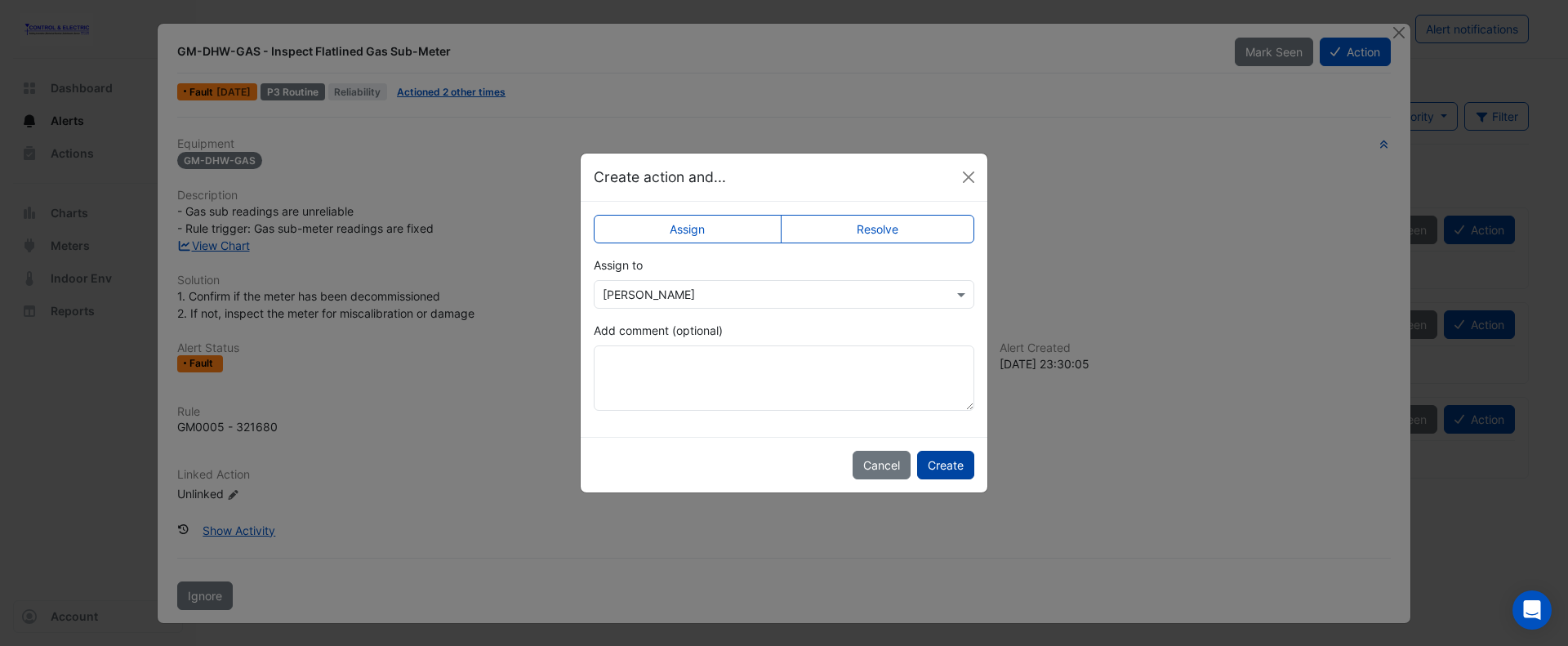
click at [940, 465] on button "Create" at bounding box center [945, 464] width 57 height 28
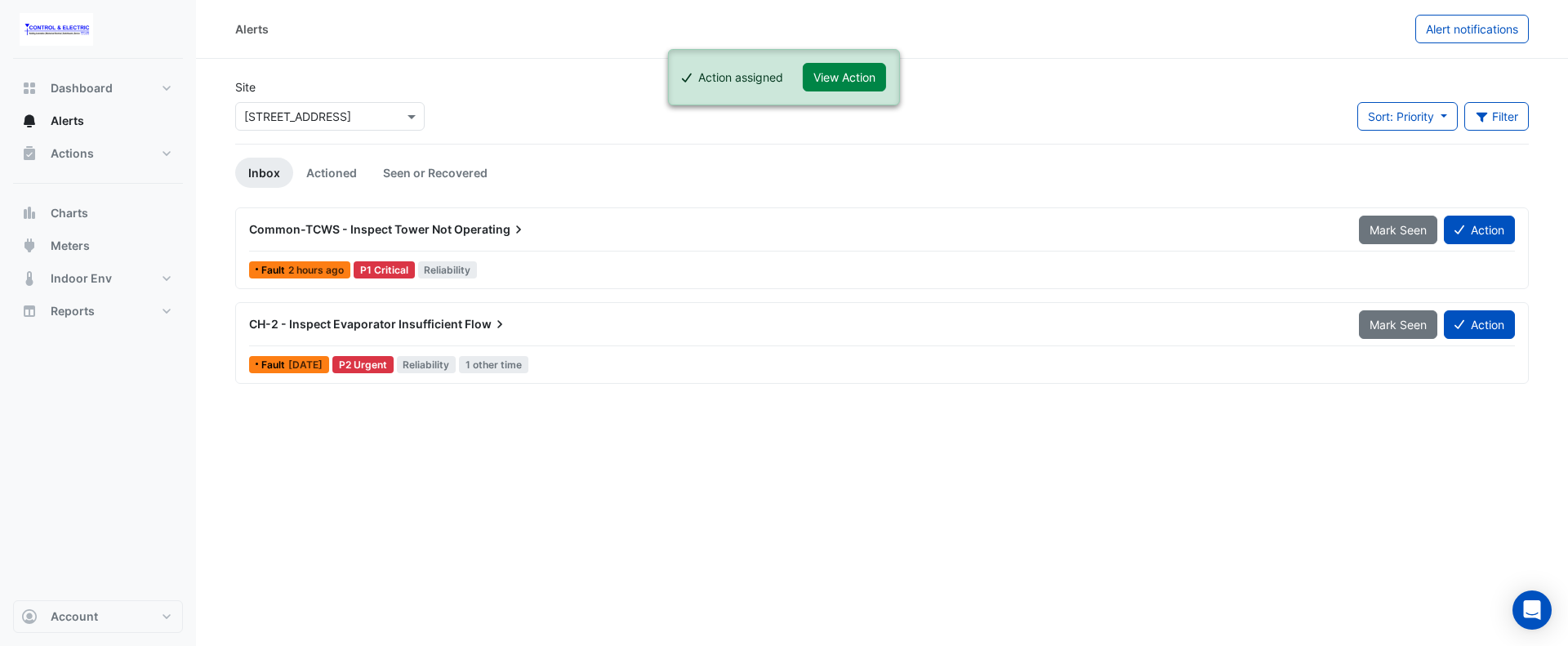
click at [637, 348] on div "CH-2 - Inspect Evaporator Insufficient Flow Mark Seen Action Fault 5 months ago…" at bounding box center [882, 342] width 1279 height 67
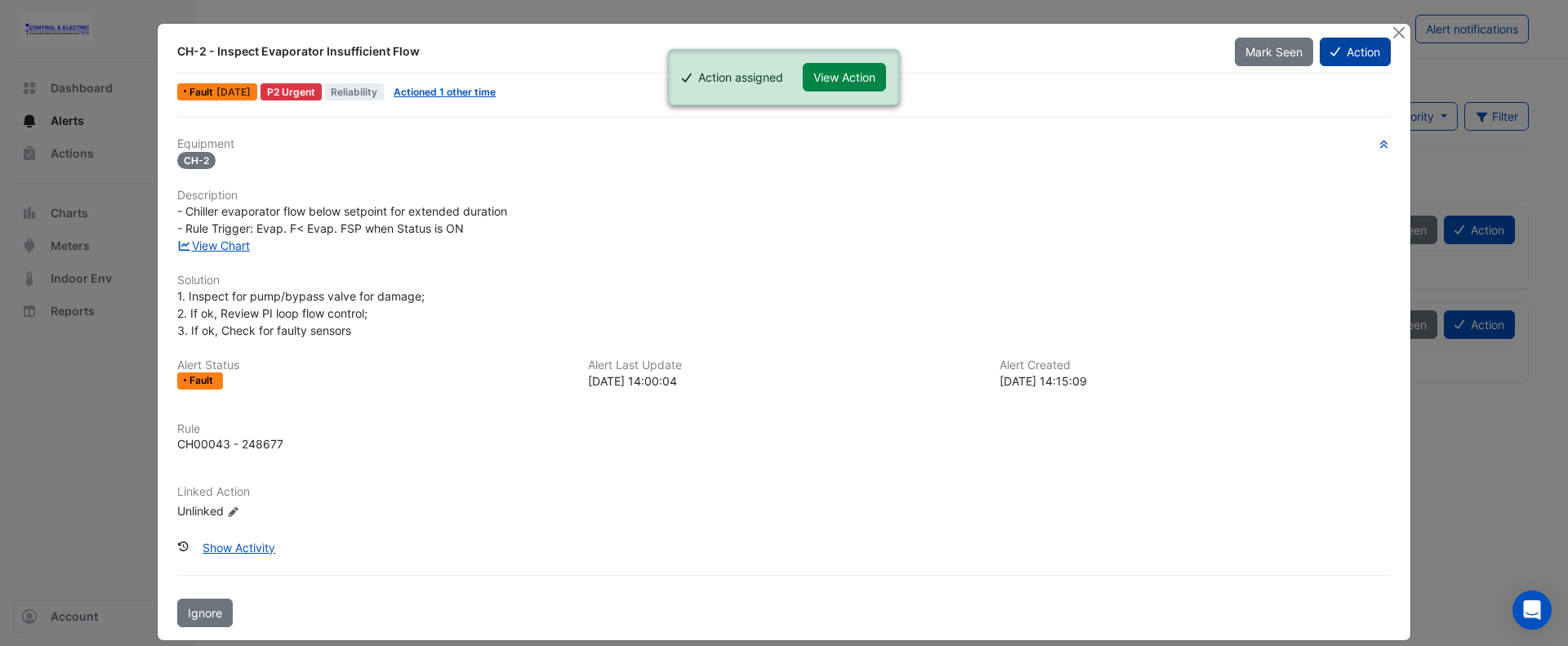
click at [1363, 45] on button "Action" at bounding box center [1354, 51] width 71 height 28
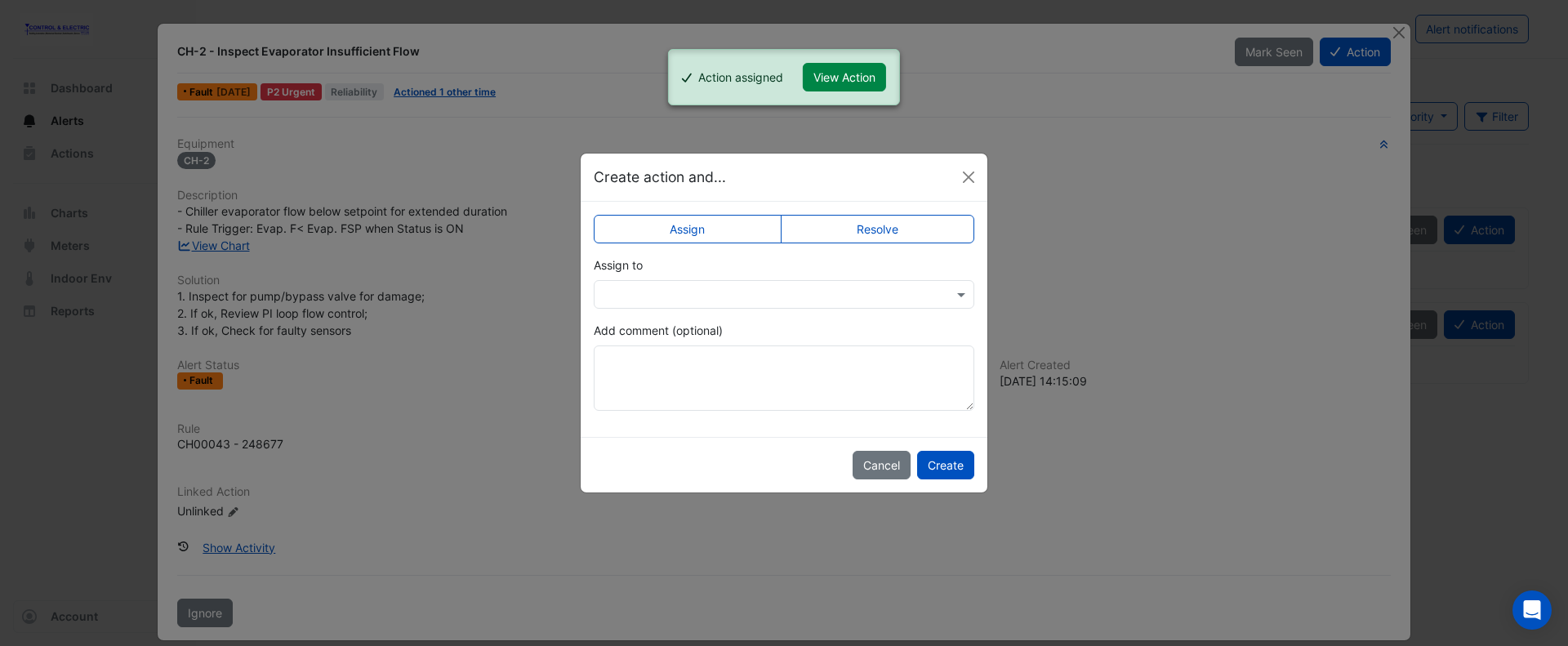
click at [885, 304] on div at bounding box center [784, 294] width 381 height 28
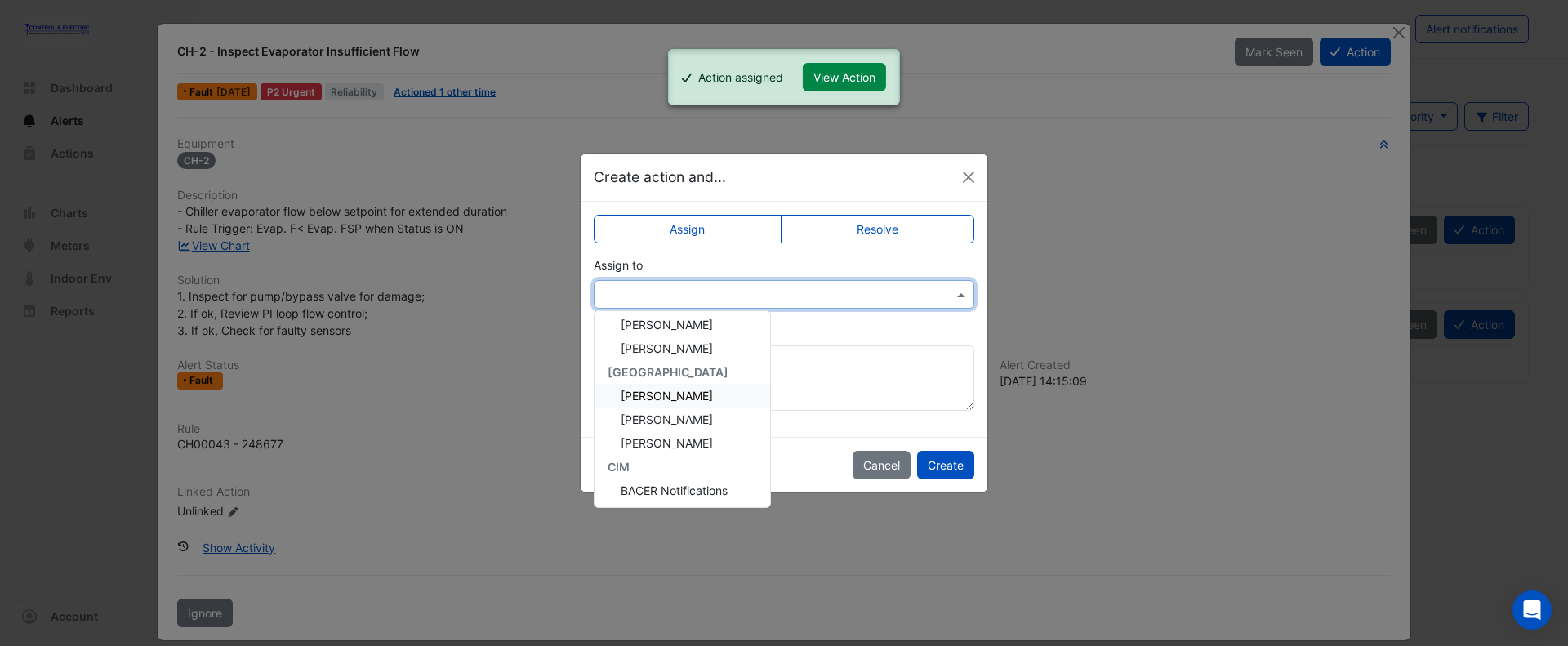
scroll to position [173, 0]
click at [676, 485] on span "Lucas Baker" at bounding box center [666, 488] width 93 height 14
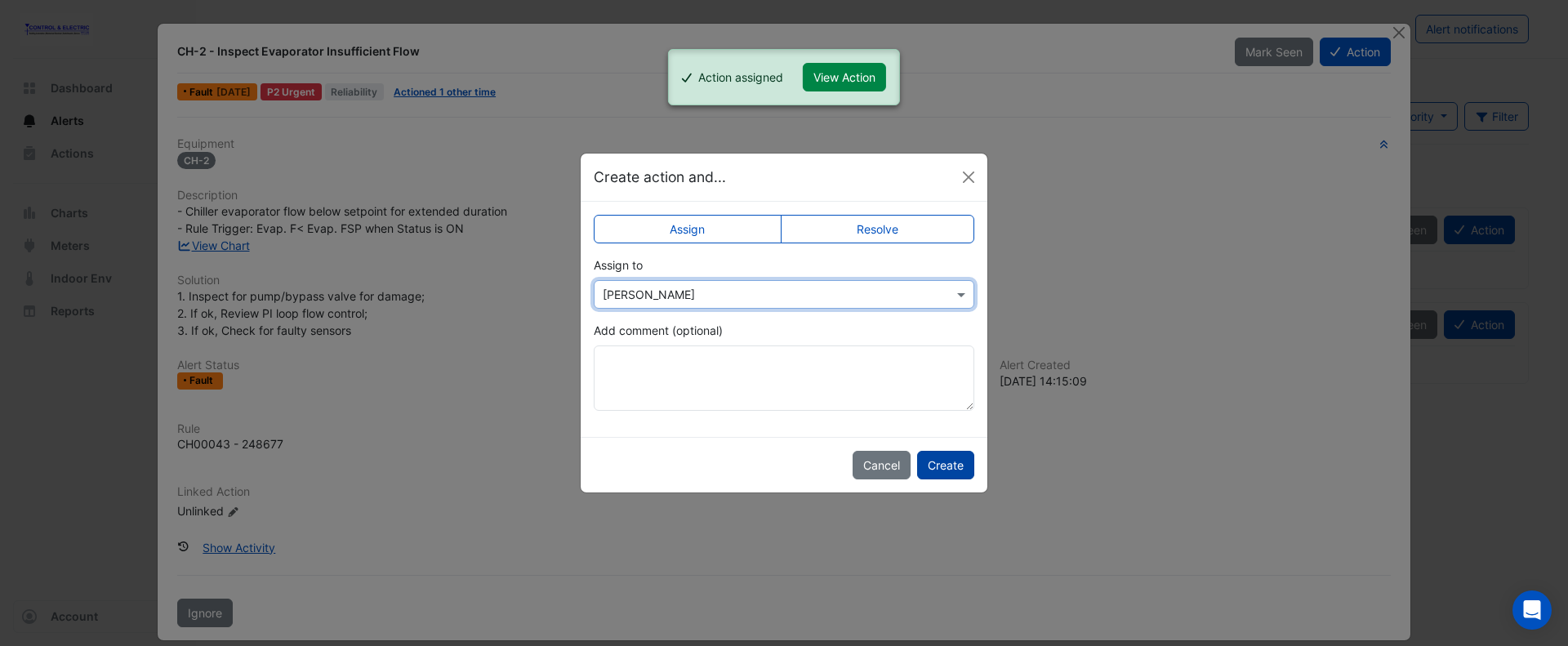
drag, startPoint x: 944, startPoint y: 465, endPoint x: 973, endPoint y: 461, distance: 29.3
click at [955, 463] on button "Create" at bounding box center [945, 464] width 57 height 28
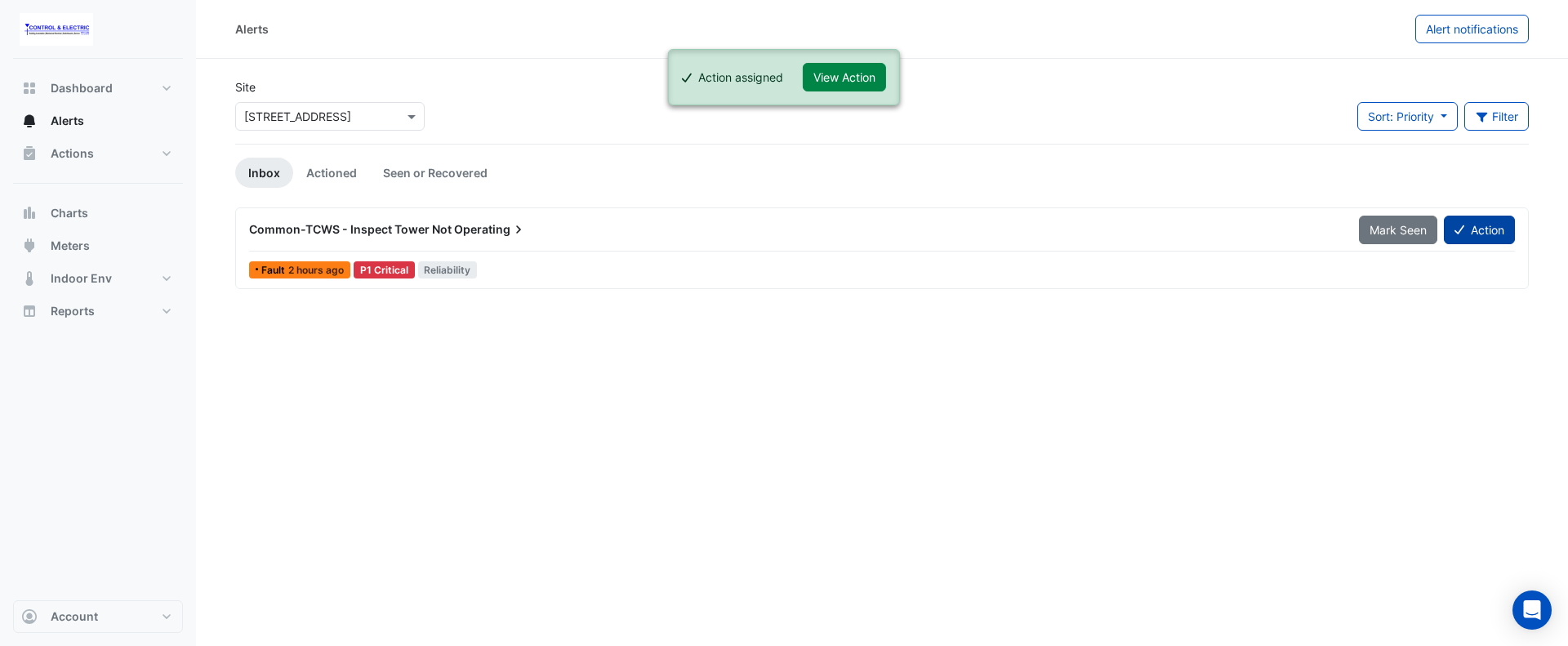
click at [1481, 228] on button "Action" at bounding box center [1478, 229] width 71 height 28
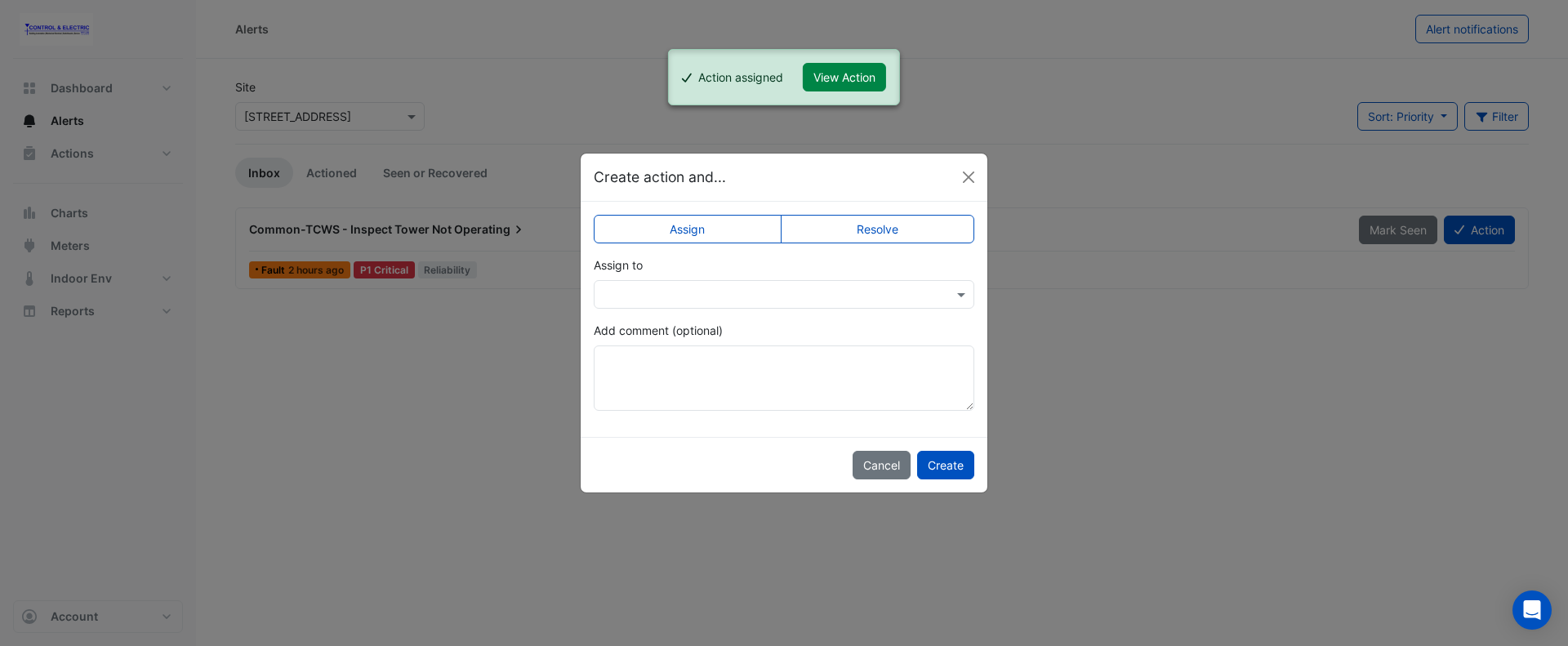
click at [877, 294] on input "text" at bounding box center [768, 295] width 330 height 17
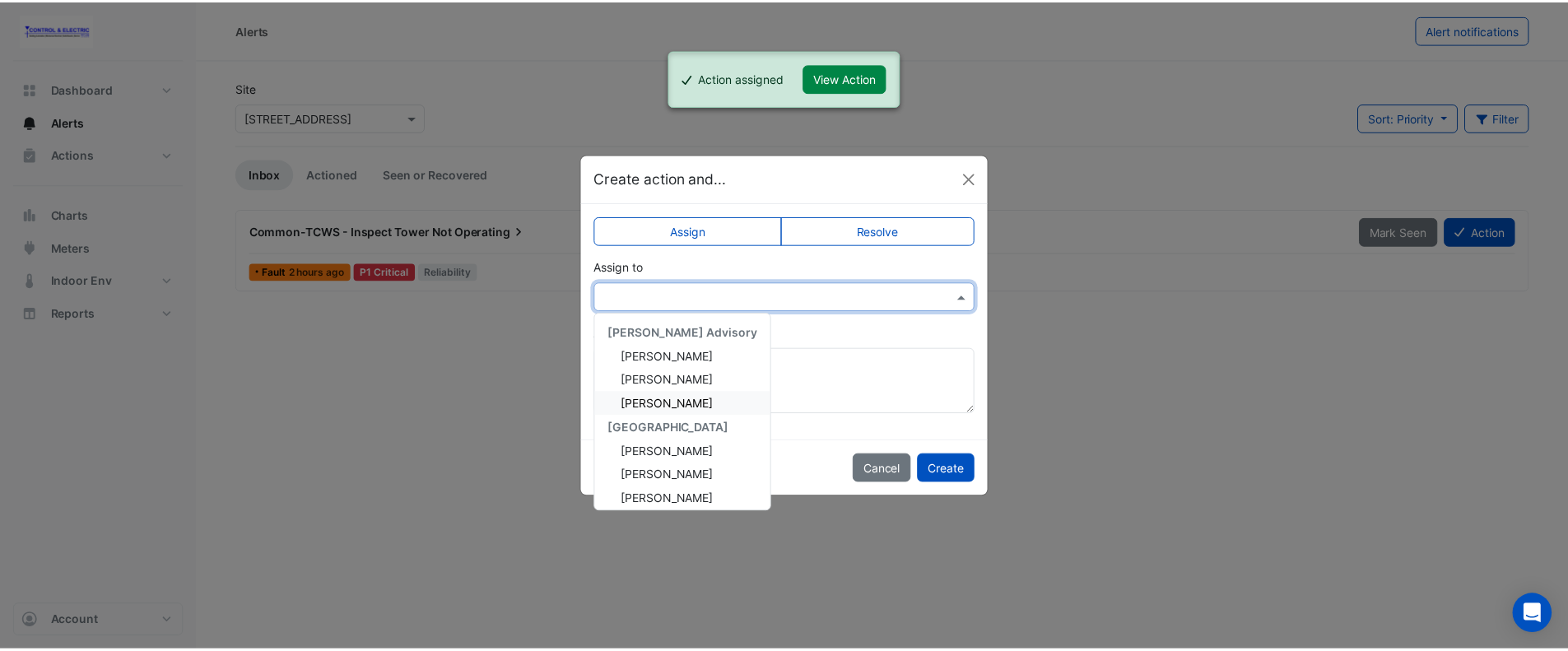
scroll to position [174, 0]
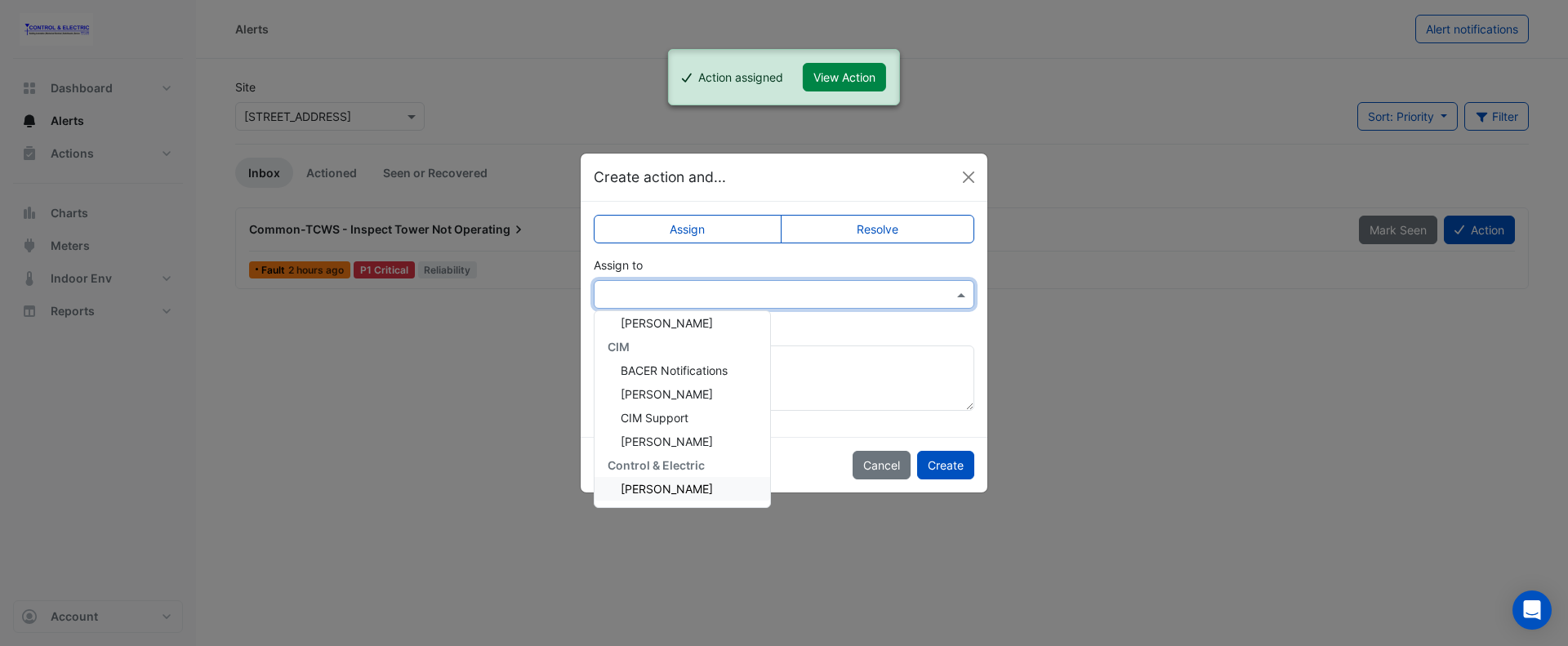
click at [655, 483] on span "Lucas Baker" at bounding box center [666, 488] width 93 height 14
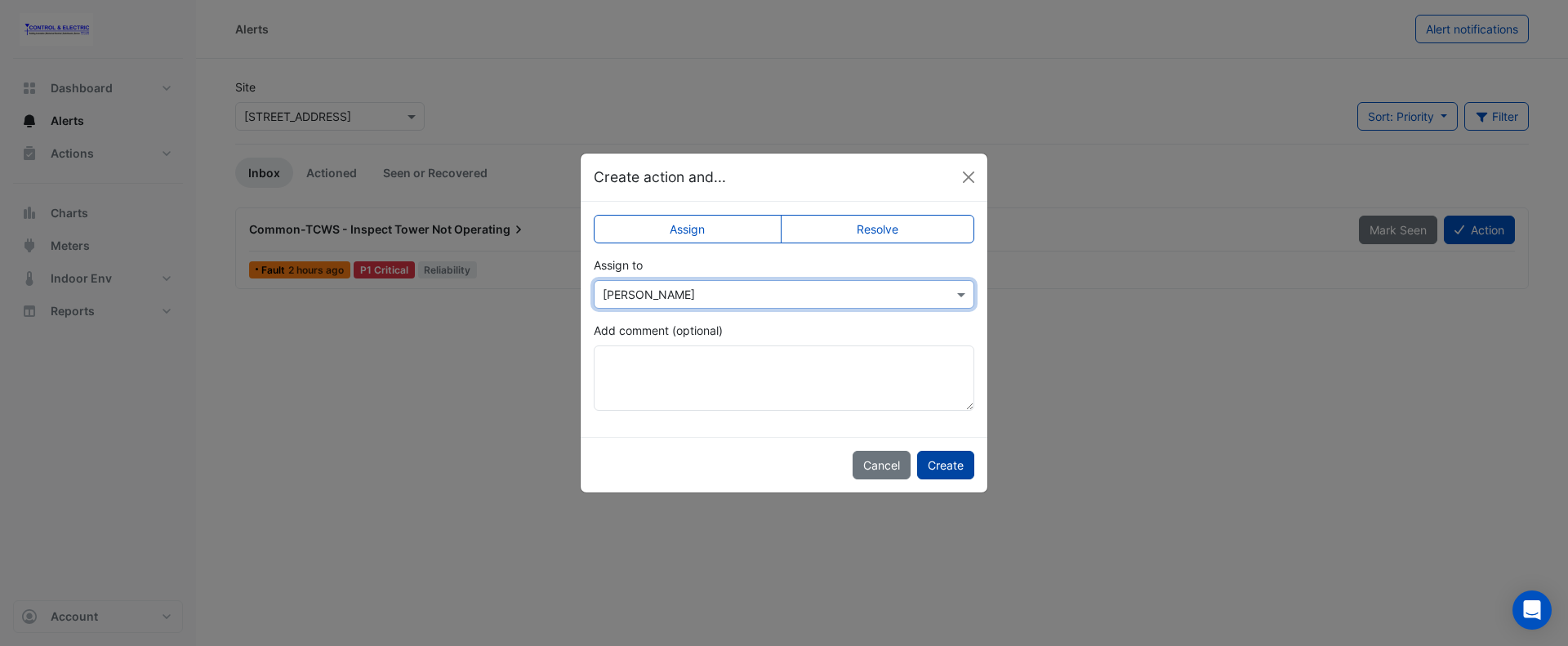
click at [949, 460] on button "Create" at bounding box center [945, 464] width 57 height 28
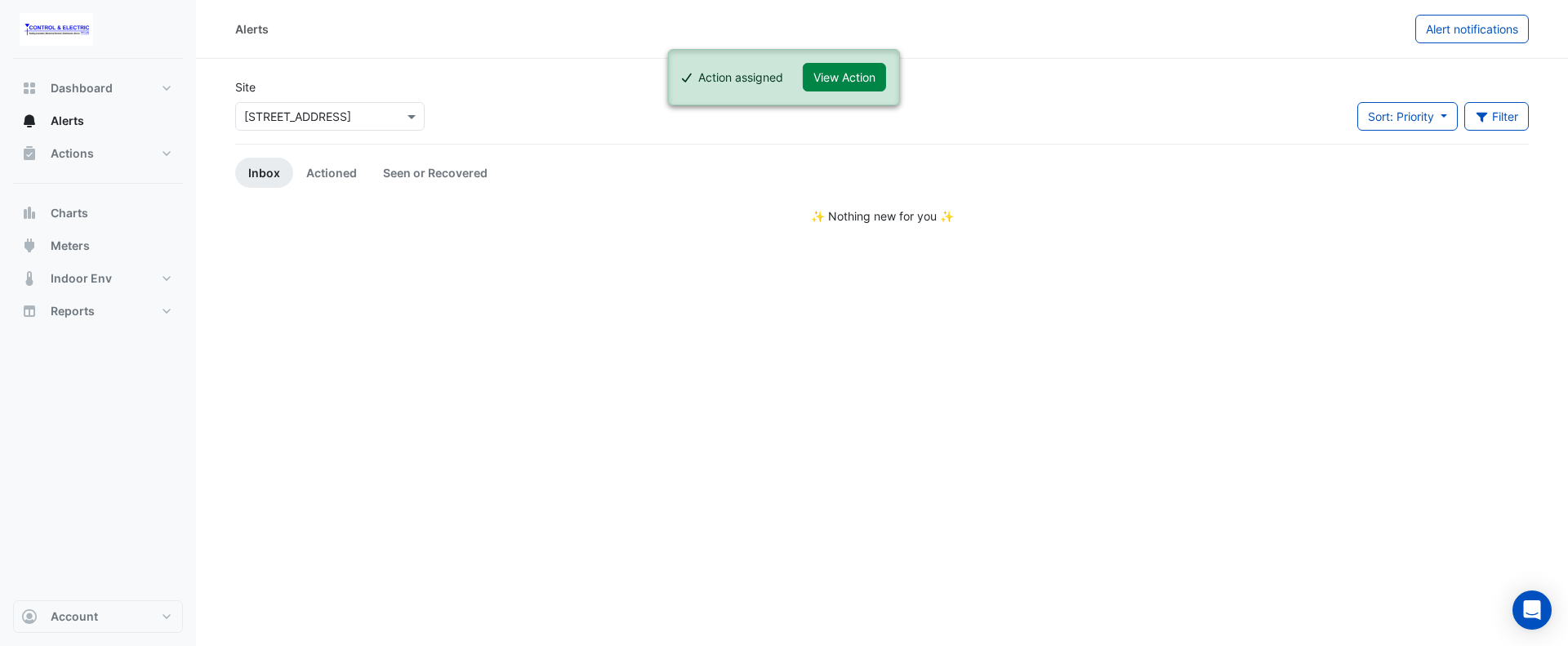
click at [243, 114] on div at bounding box center [329, 117] width 188 height 18
click at [288, 174] on span "44 Sydney Avenue" at bounding box center [302, 174] width 107 height 14
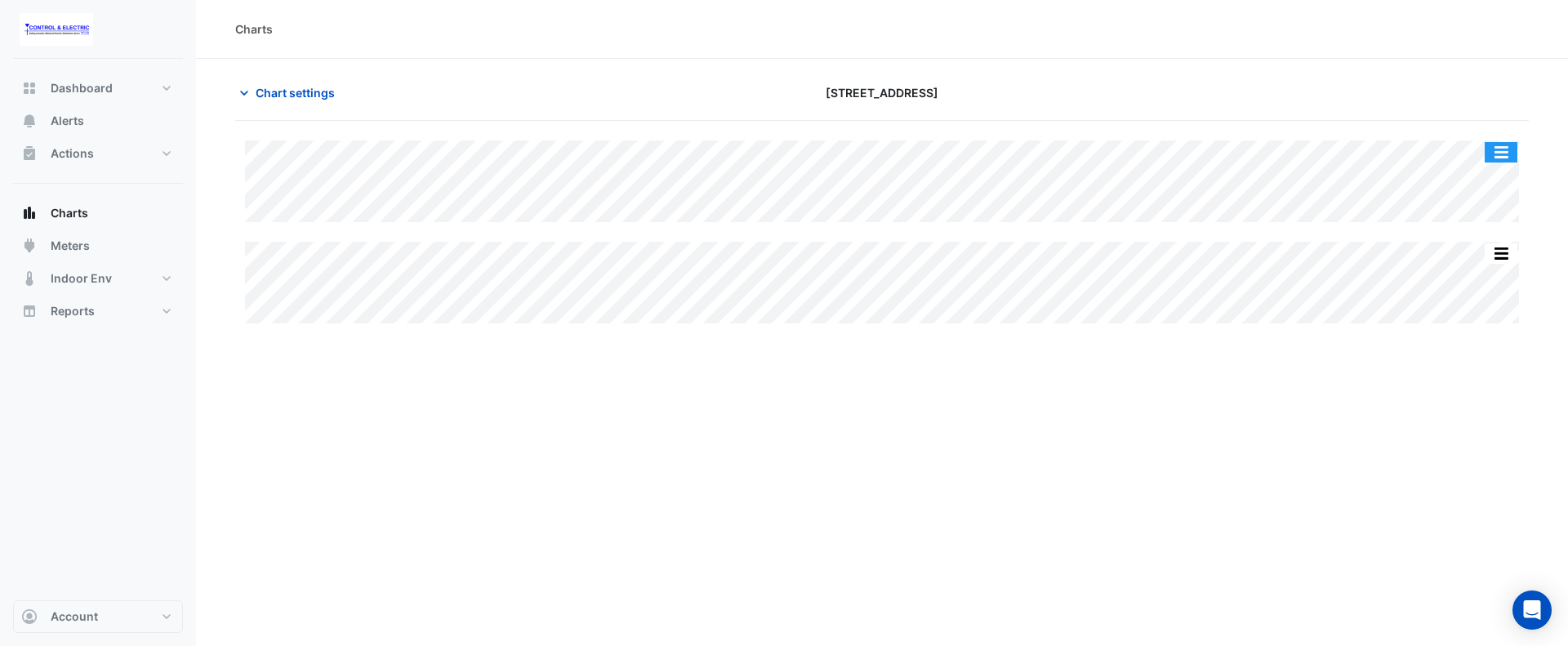
click at [1506, 152] on button "button" at bounding box center [1501, 152] width 33 height 20
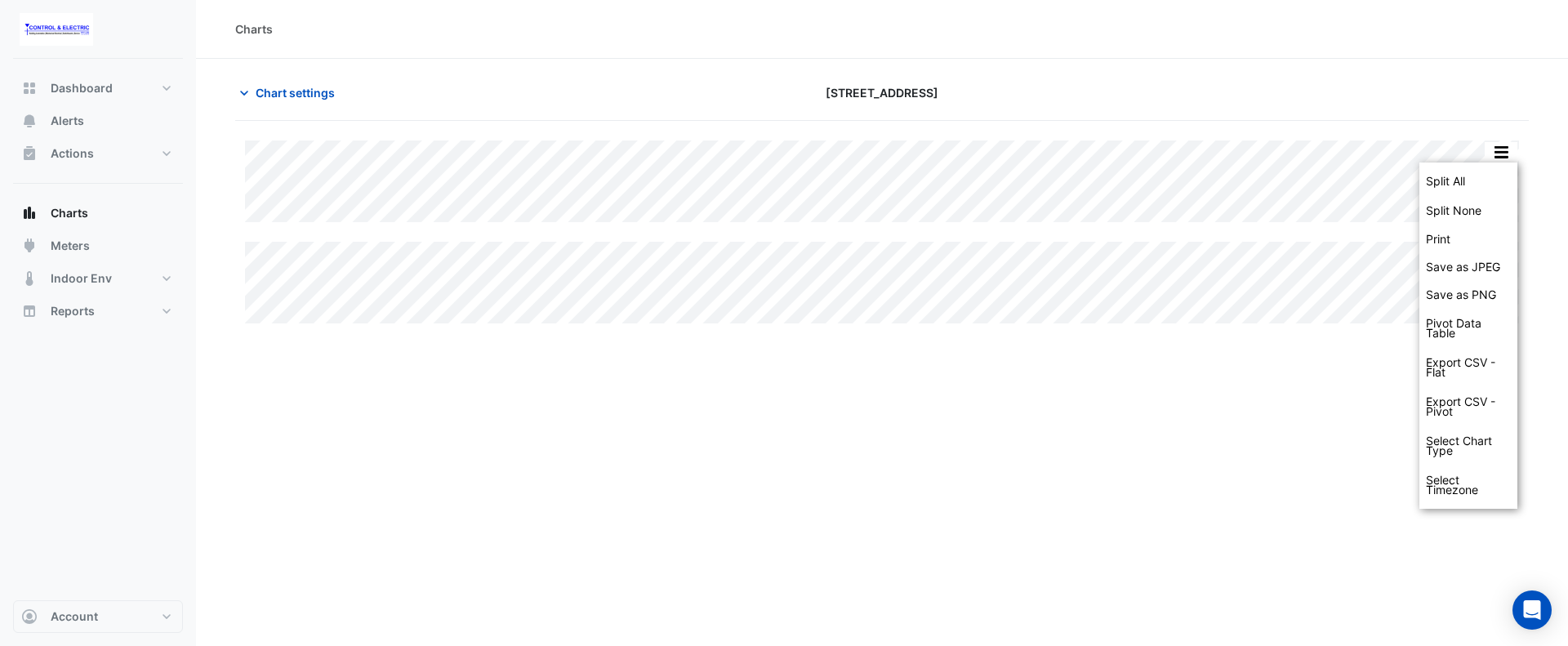
click at [1419, 99] on div at bounding box center [1319, 92] width 438 height 28
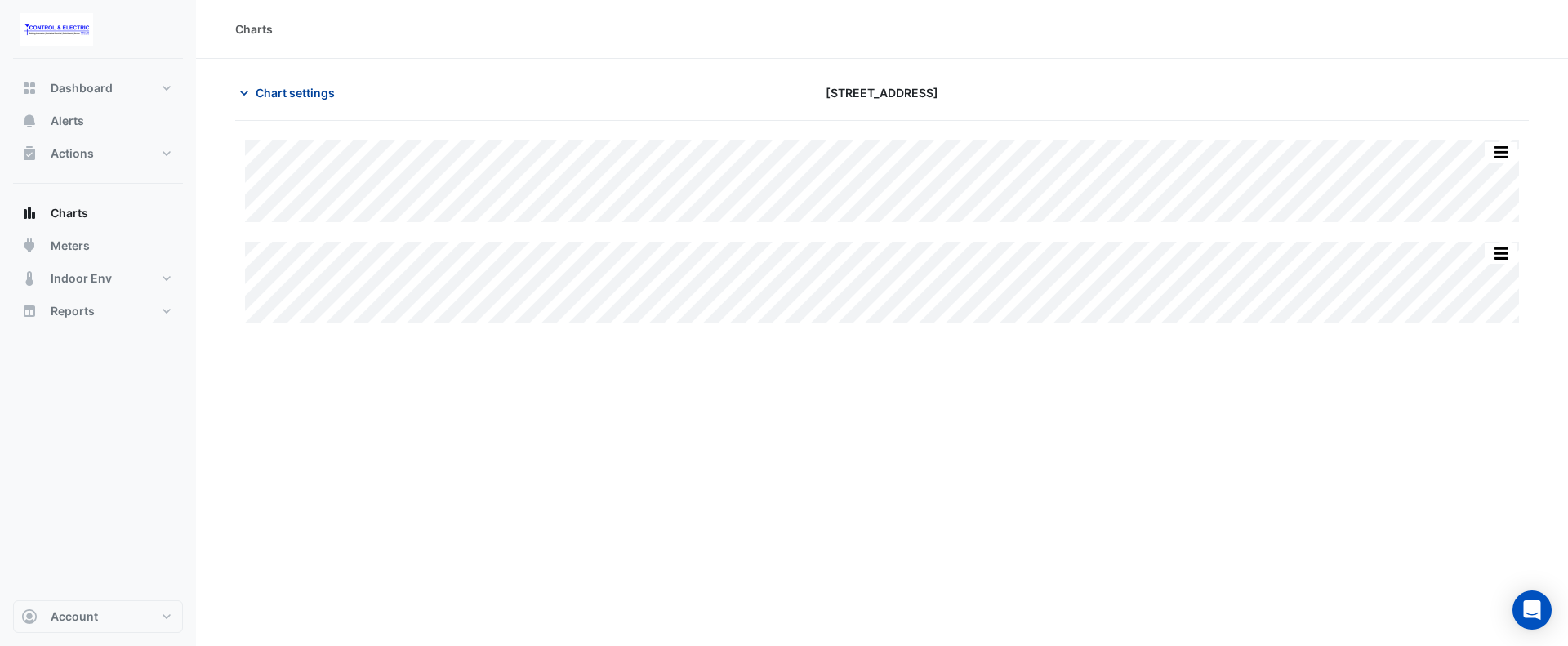
click at [292, 103] on button "Chart settings" at bounding box center [290, 92] width 110 height 28
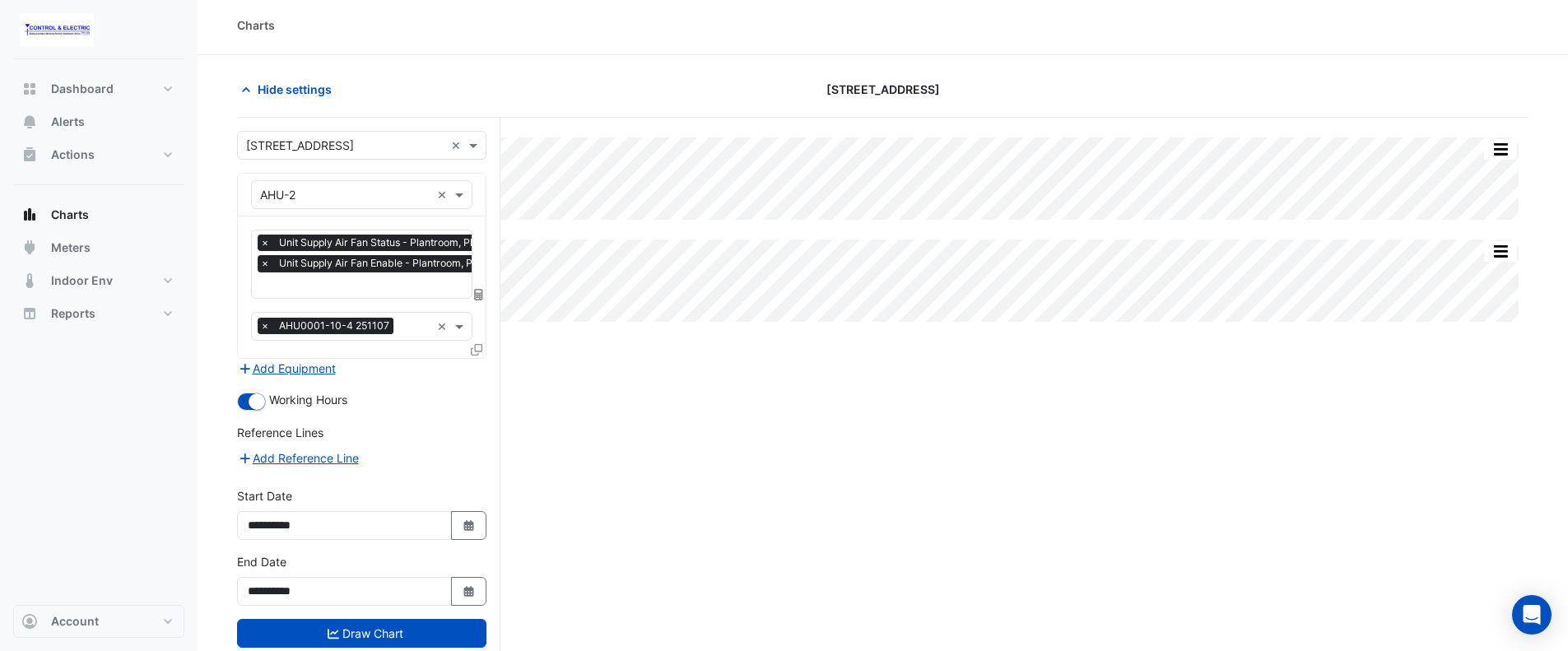
scroll to position [63, 0]
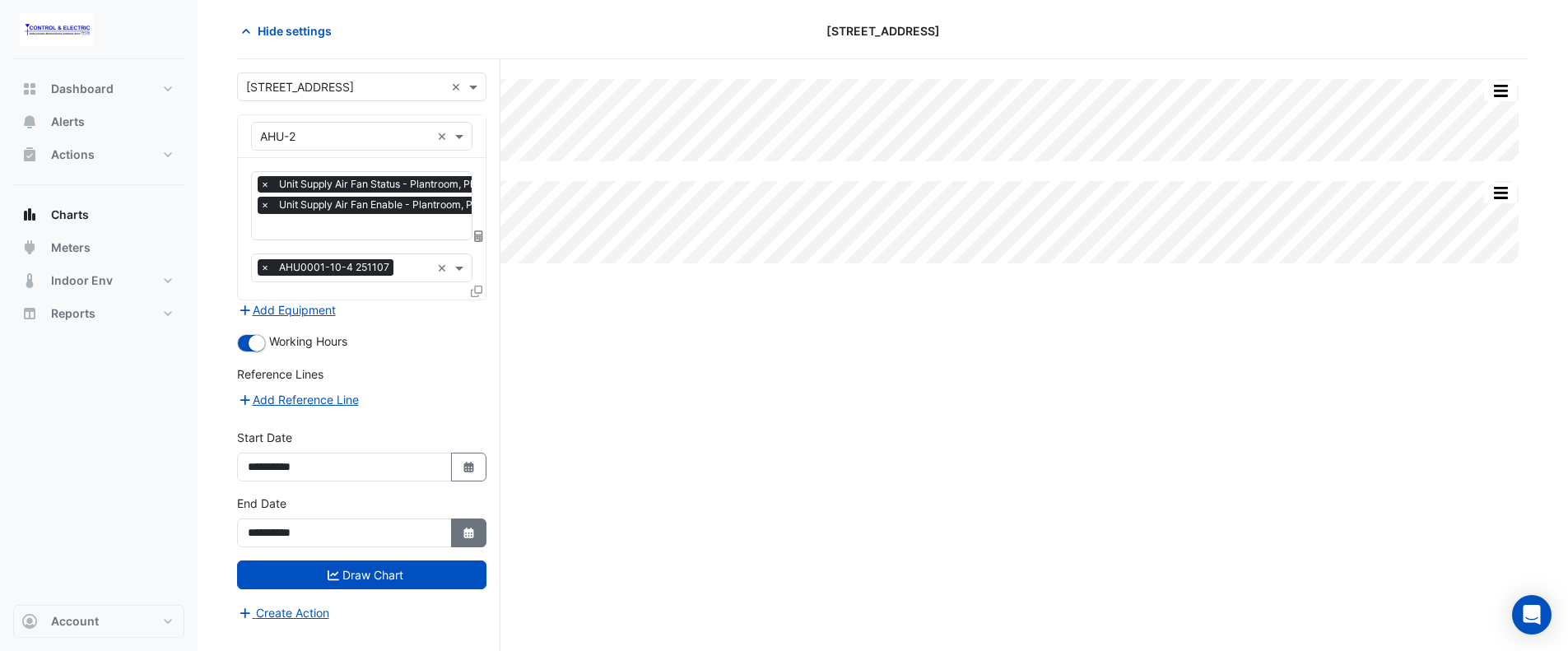
drag, startPoint x: 467, startPoint y: 538, endPoint x: 426, endPoint y: 649, distance: 118.3
click at [467, 539] on button "Select Date" at bounding box center [469, 533] width 36 height 29
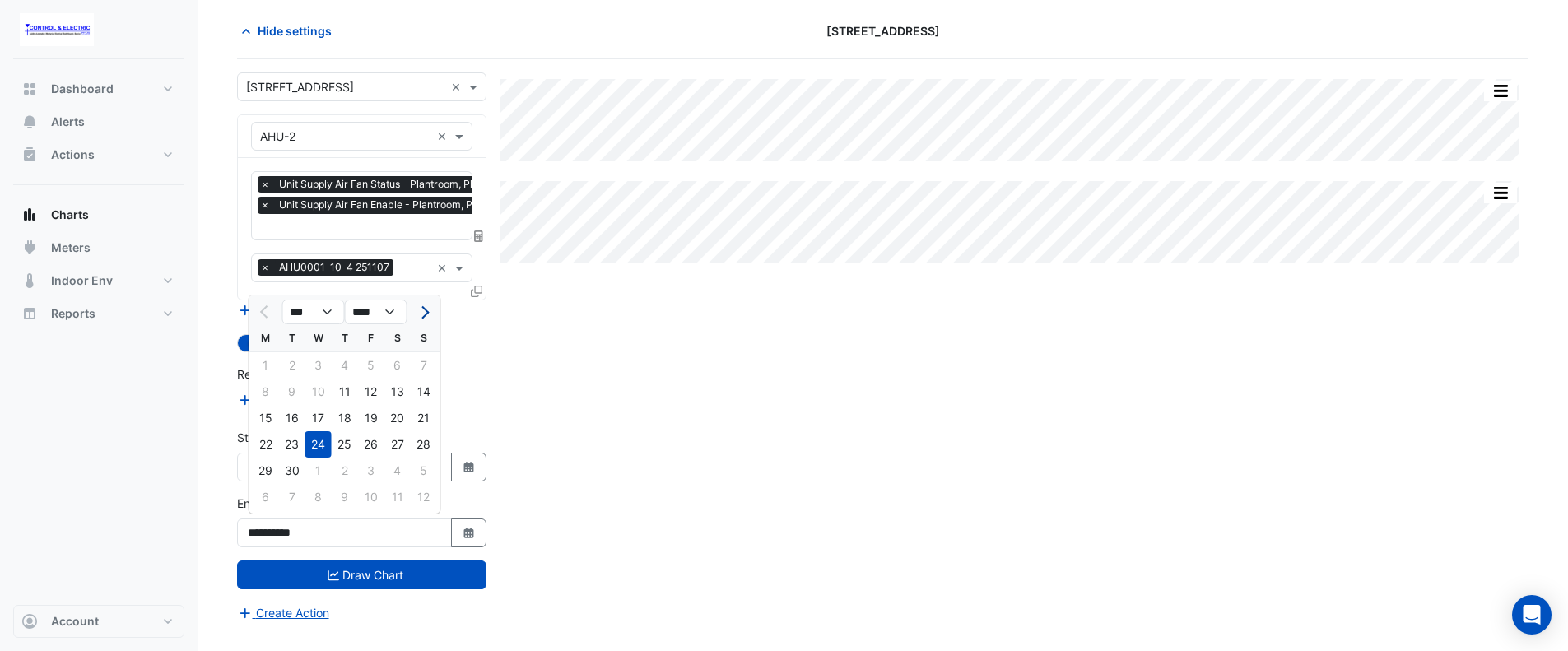
click at [428, 302] on button "Next month" at bounding box center [423, 312] width 19 height 26
select select "**"
click at [352, 387] on div "9" at bounding box center [345, 391] width 26 height 26
type input "**********"
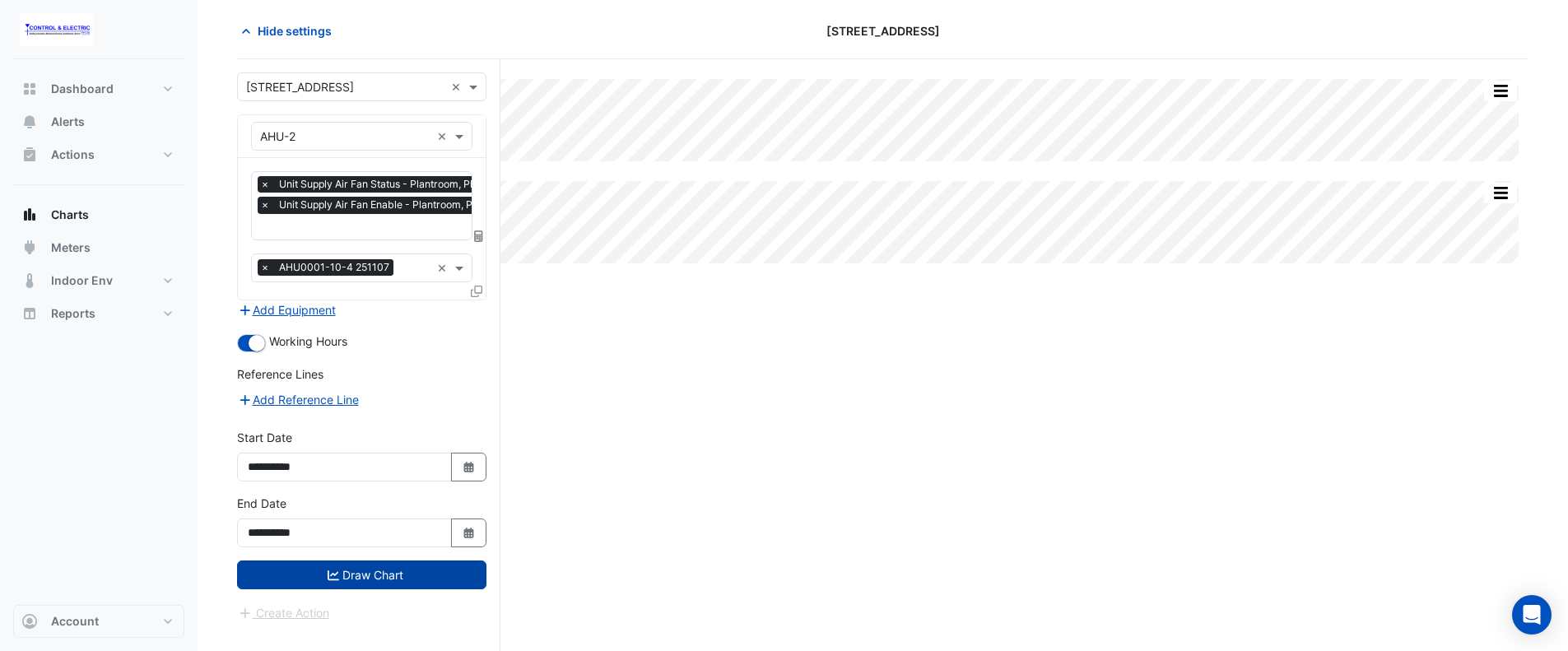
click at [374, 571] on button "Draw Chart" at bounding box center [362, 574] width 250 height 29
